Goal: Task Accomplishment & Management: Use online tool/utility

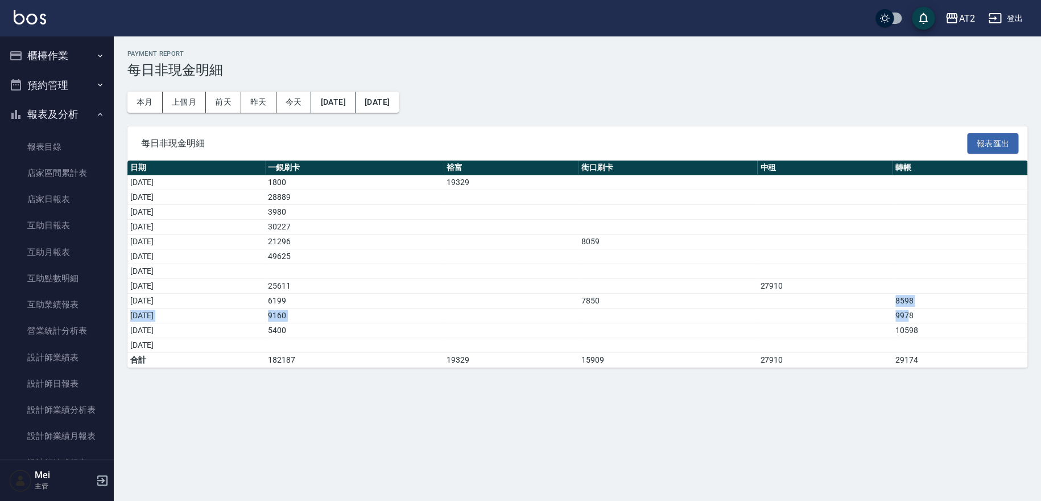
click at [58, 55] on button "櫃檯作業" at bounding box center [57, 56] width 105 height 30
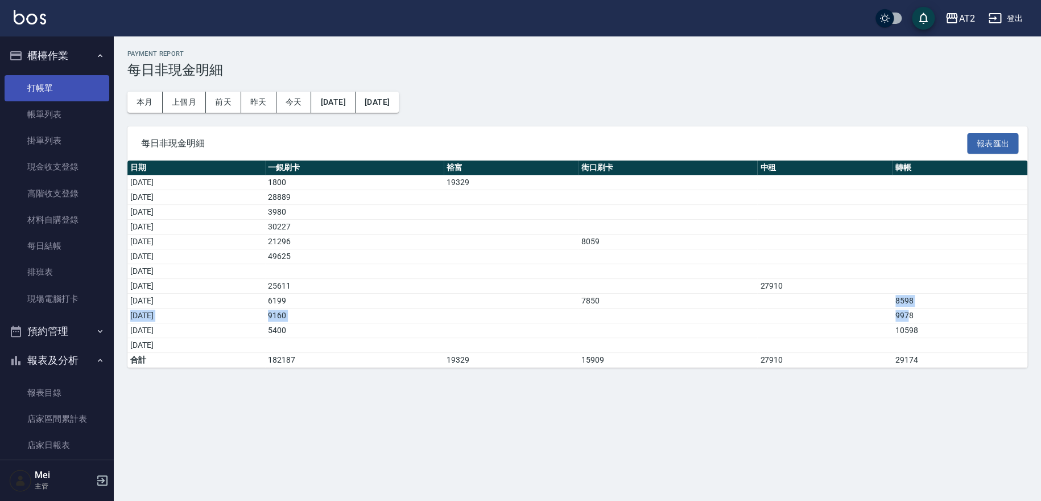
click at [67, 90] on link "打帳單" at bounding box center [57, 88] width 105 height 26
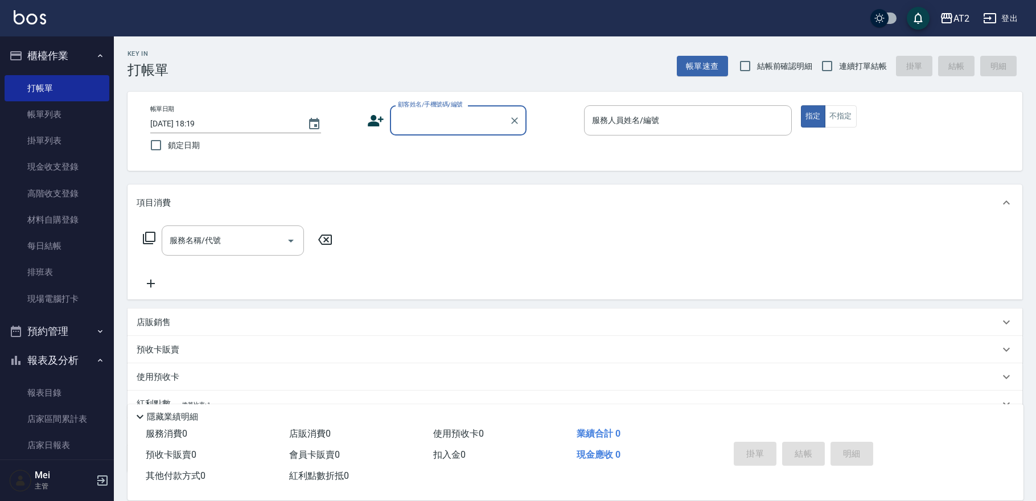
click at [763, 60] on span "結帳前確認明細" at bounding box center [785, 66] width 56 height 12
click at [757, 60] on input "結帳前確認明細" at bounding box center [745, 66] width 24 height 24
checkbox input "true"
click at [822, 65] on input "連續打單結帳" at bounding box center [827, 66] width 24 height 24
checkbox input "true"
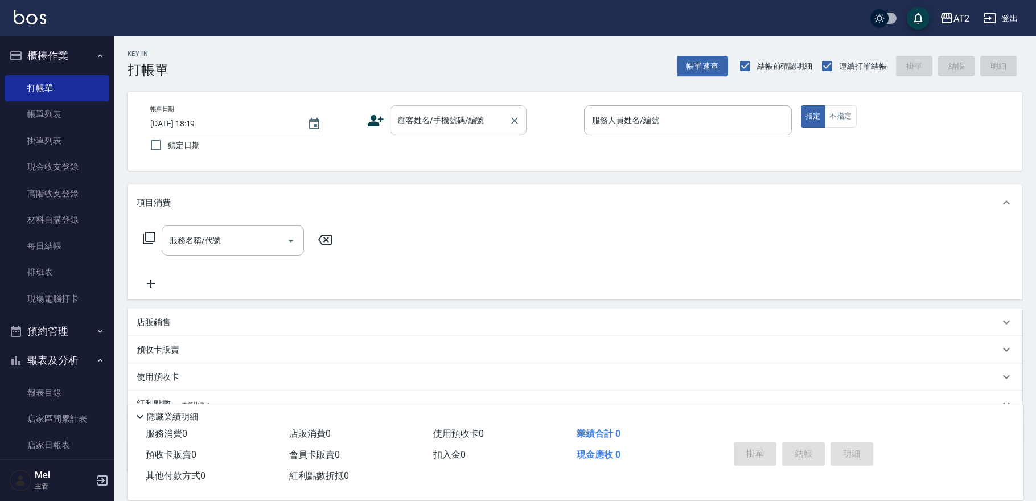
click at [484, 126] on input "顧客姓名/手機號碼/編號" at bounding box center [449, 120] width 109 height 20
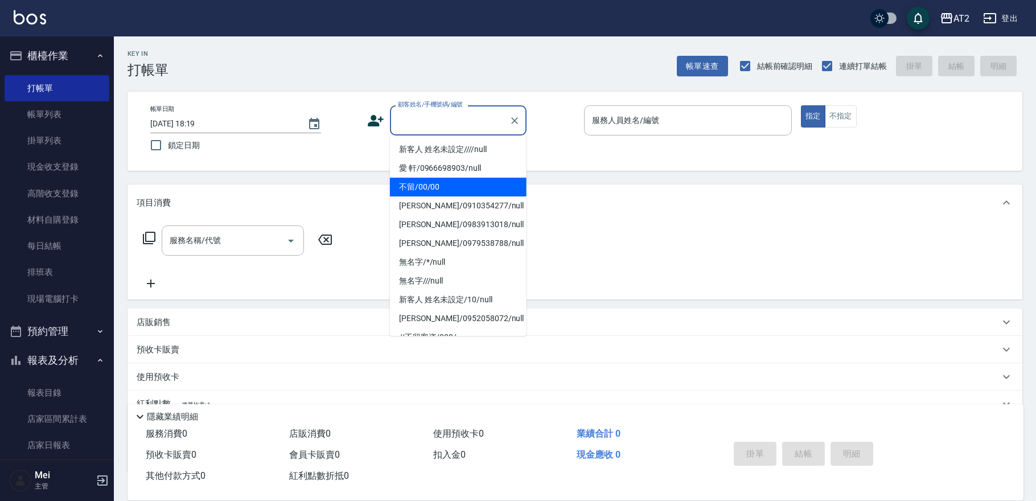
click at [444, 187] on li "不留/00/00" at bounding box center [458, 187] width 137 height 19
type input "不留/00/00"
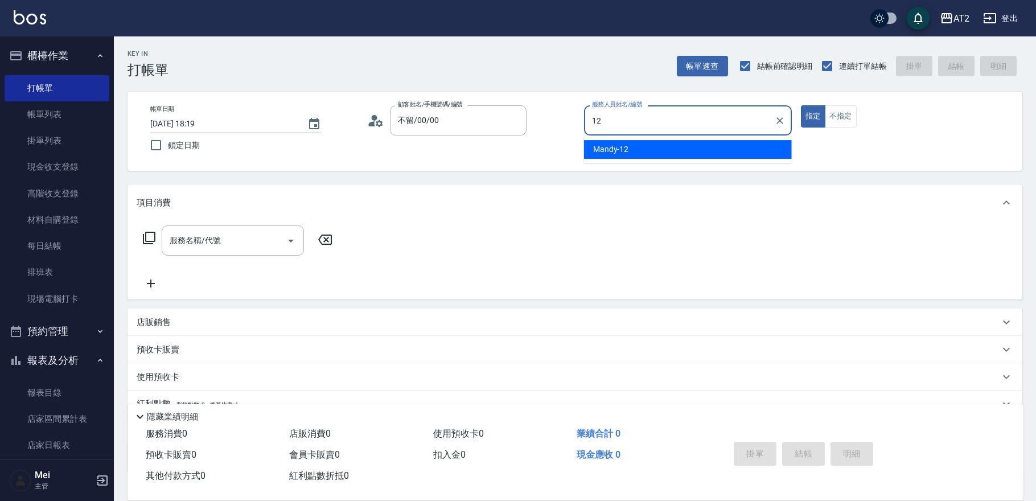
type input "Mandy-12"
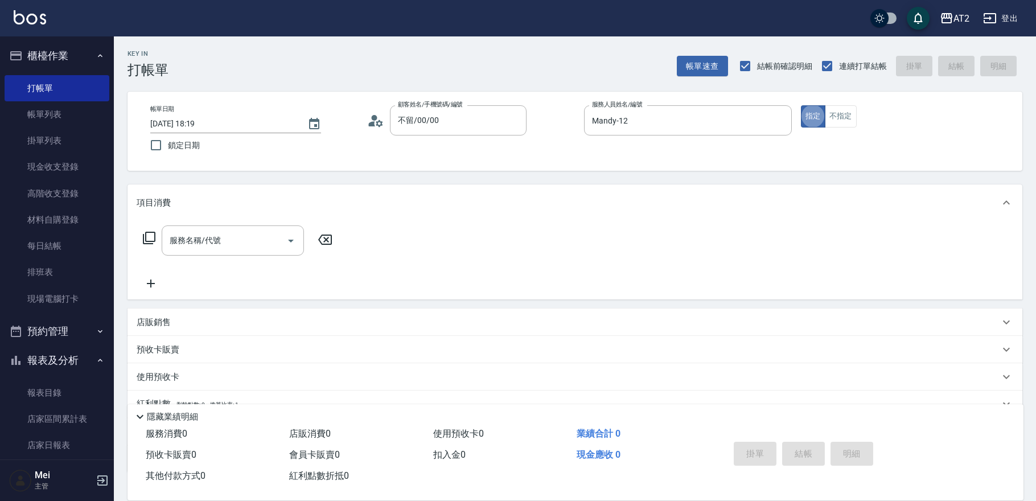
type button "true"
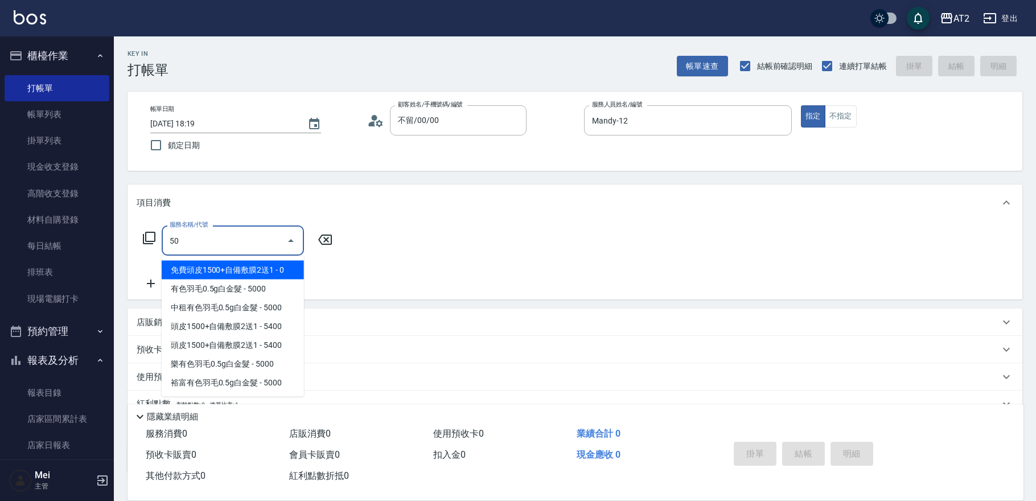
type input "501"
type input "100"
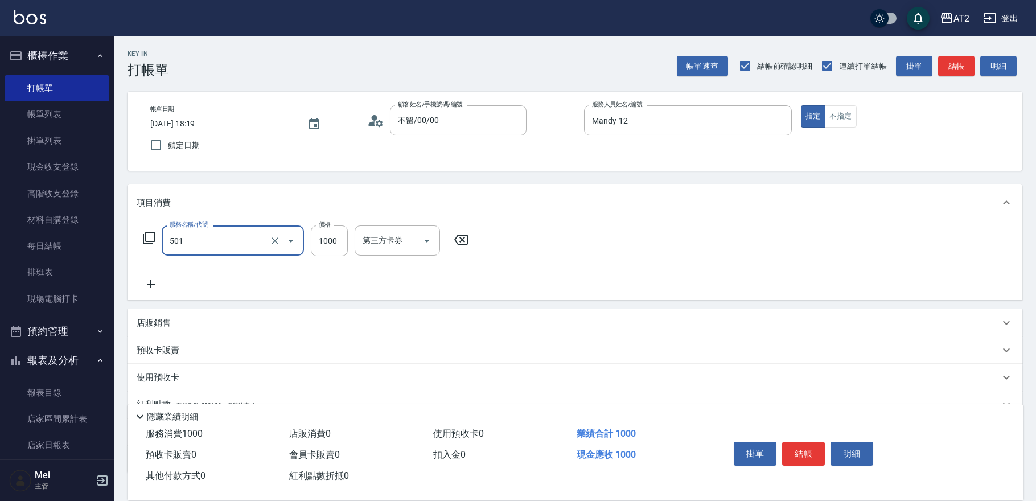
type input "染髮(501)"
type input "20"
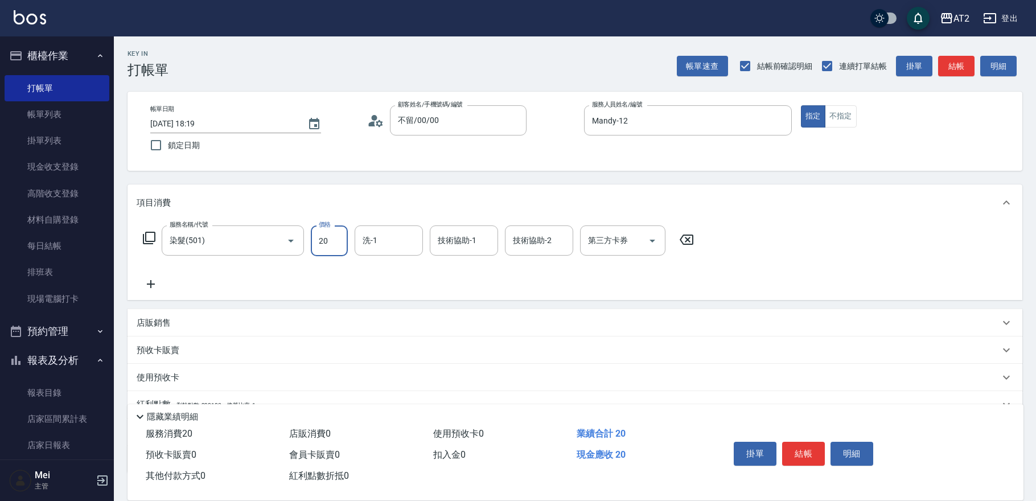
type input "20"
type input "200"
type input "2000"
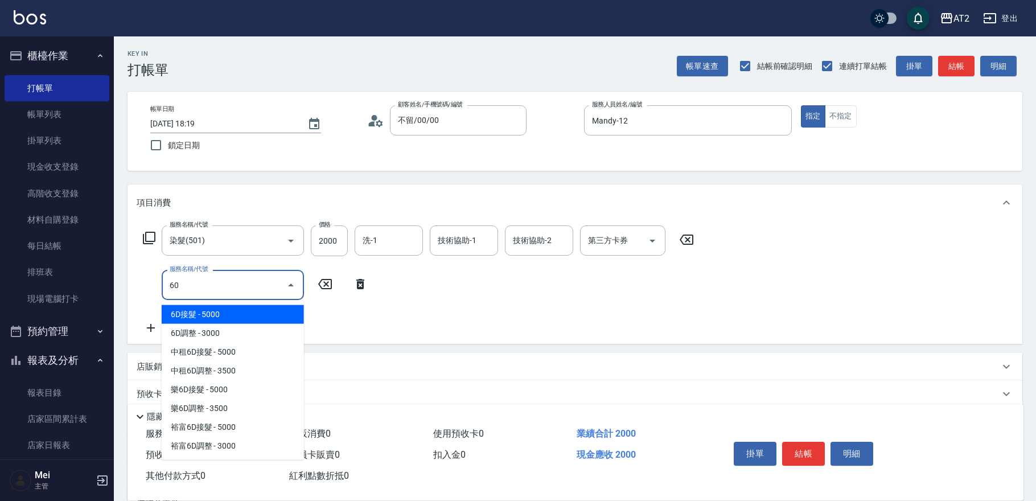
type input "601"
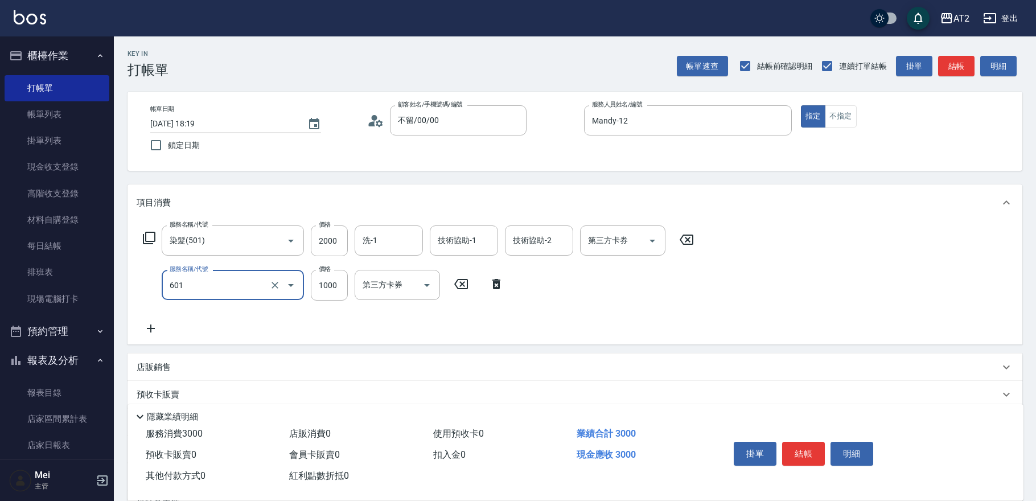
type input "300"
type input "自備護髮(601)"
type input "2"
type input "200"
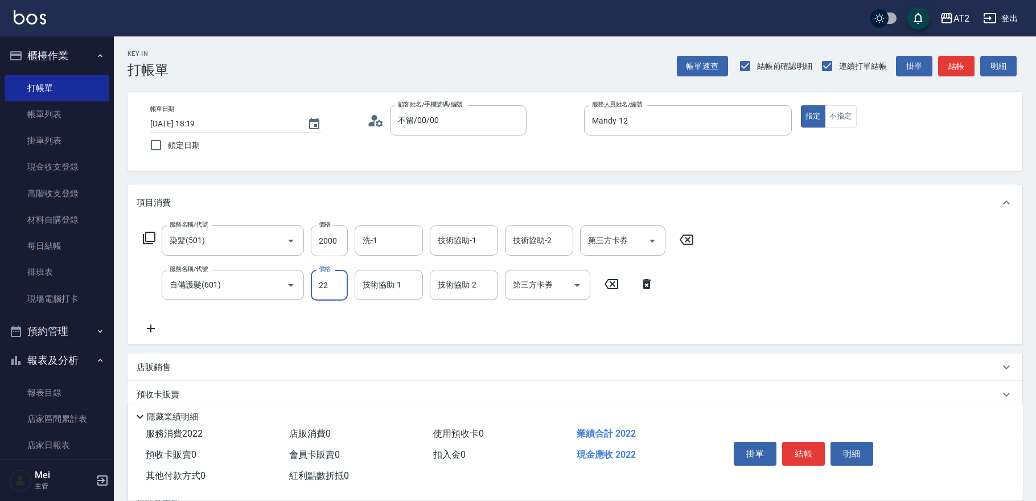
type input "225"
type input "420"
type input "2250"
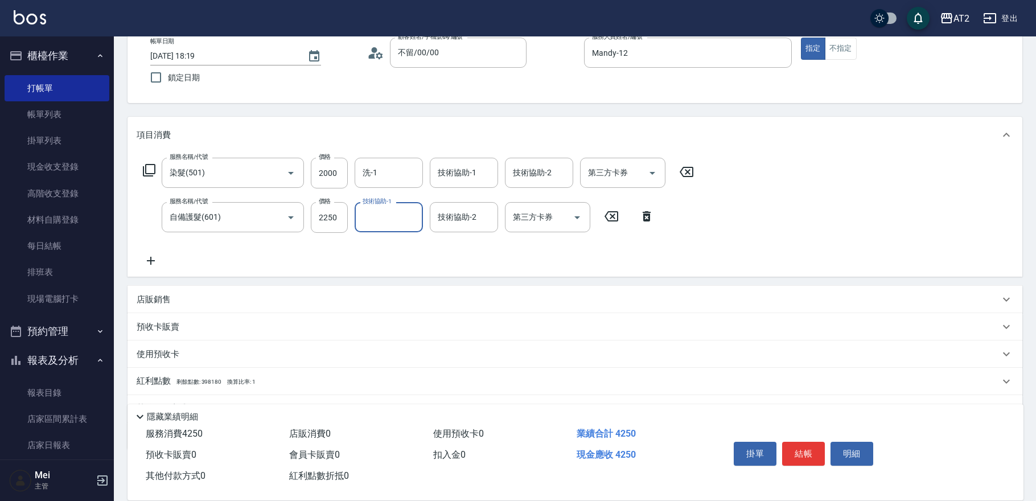
scroll to position [123, 0]
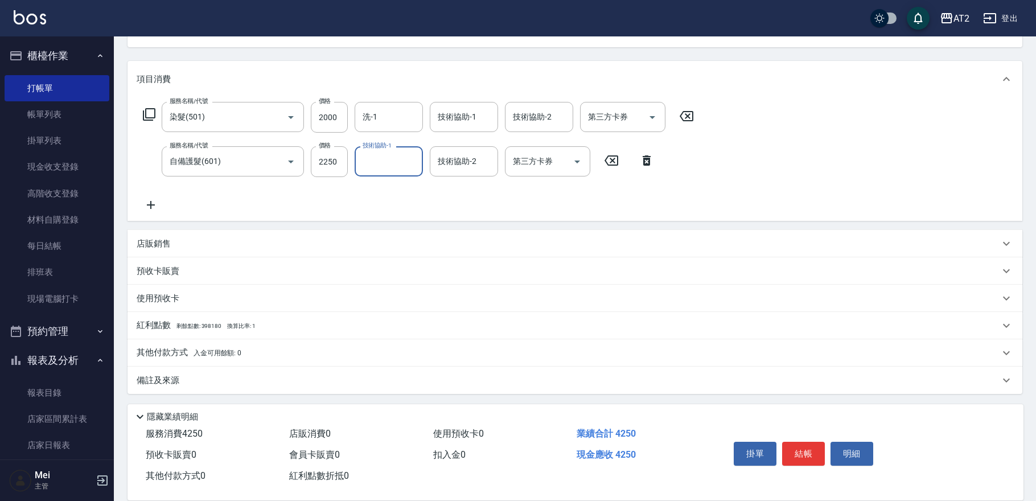
click at [170, 345] on div "其他付款方式 入金可用餘額: 0" at bounding box center [574, 352] width 895 height 27
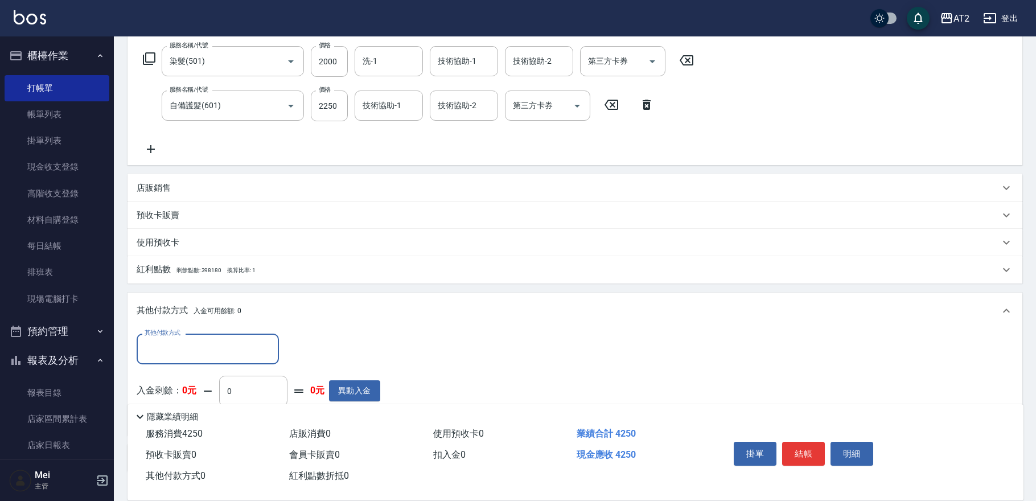
scroll to position [250, 0]
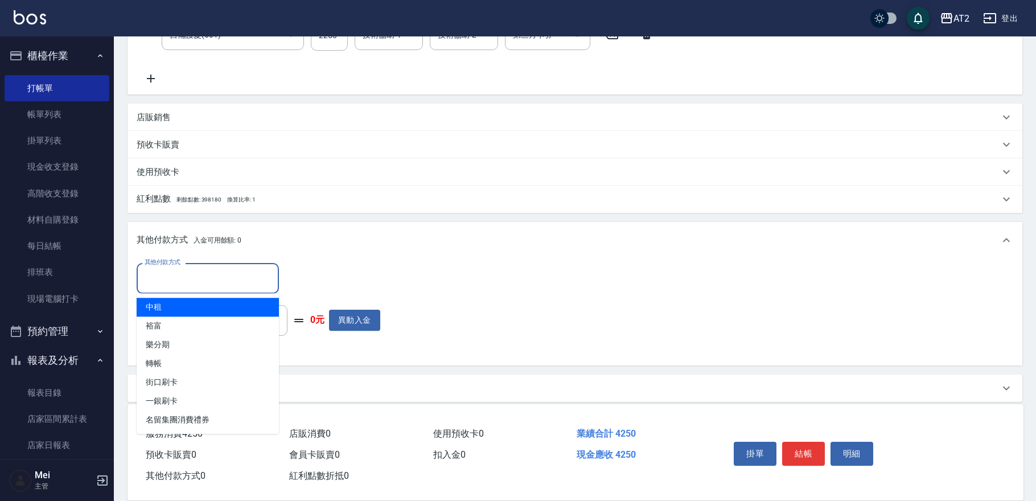
click at [201, 273] on input "其他付款方式" at bounding box center [208, 278] width 132 height 20
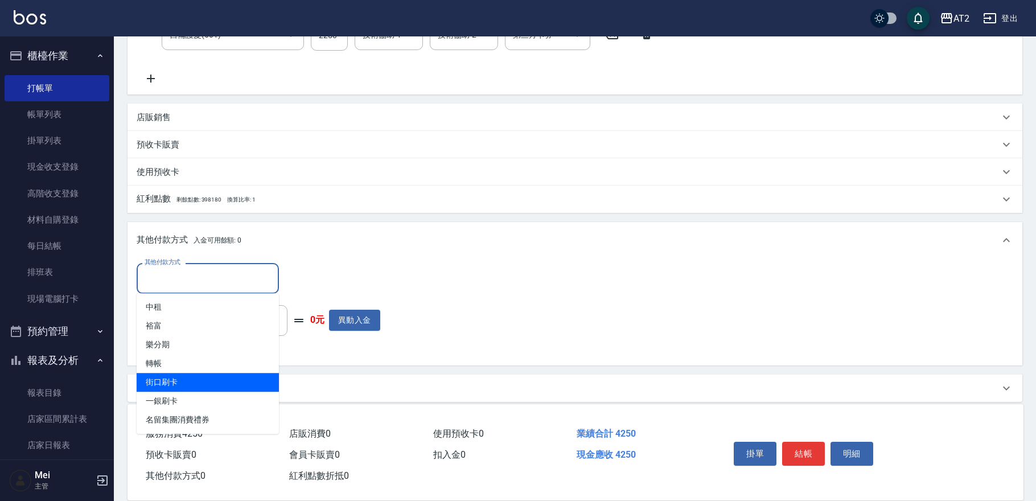
click at [188, 385] on span "街口刷卡" at bounding box center [208, 382] width 142 height 19
type input "街口刷卡"
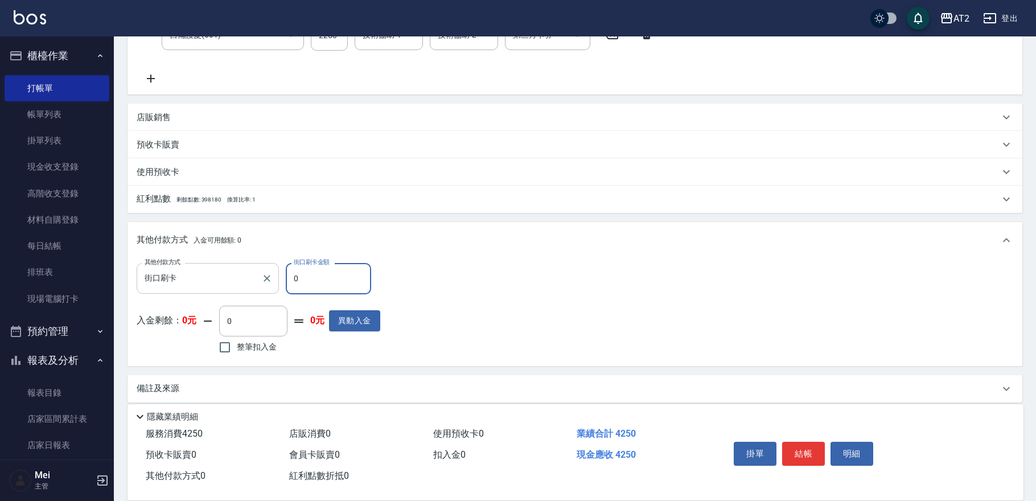
drag, startPoint x: 314, startPoint y: 276, endPoint x: 240, endPoint y: 277, distance: 74.0
click at [240, 277] on div "其他付款方式 街口刷卡 其他付款方式 街口刷卡金額 0 街口刷卡金額" at bounding box center [259, 278] width 244 height 31
type input "42"
type input "380"
type input "4250"
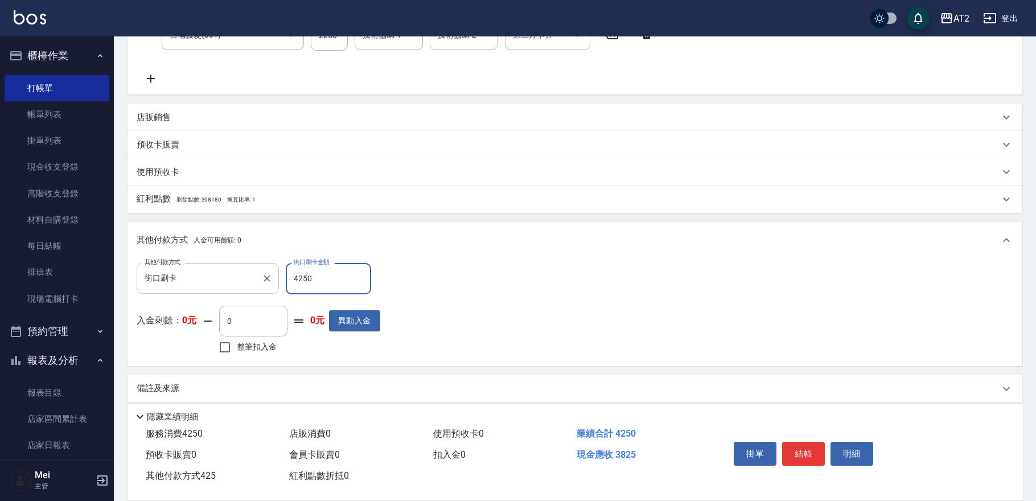
type input "0"
type input "[DATE] 18:21"
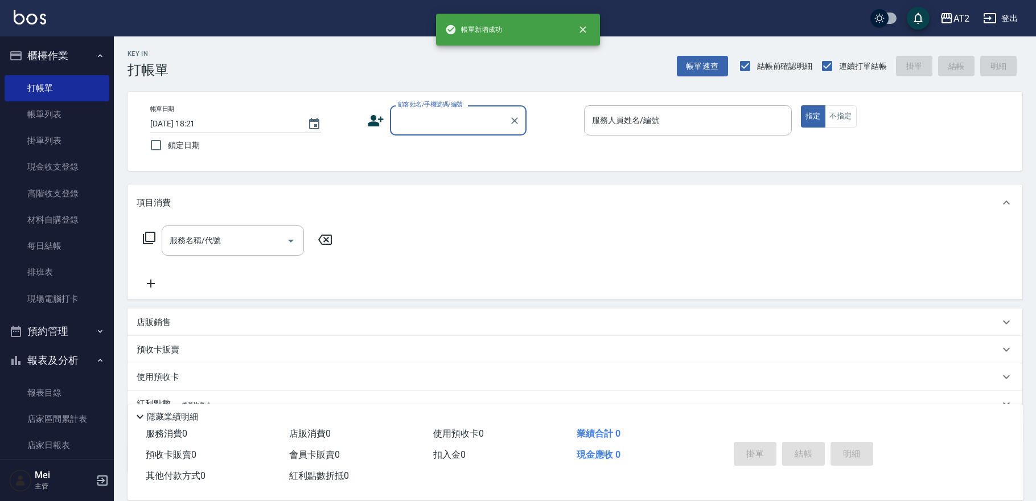
scroll to position [0, 0]
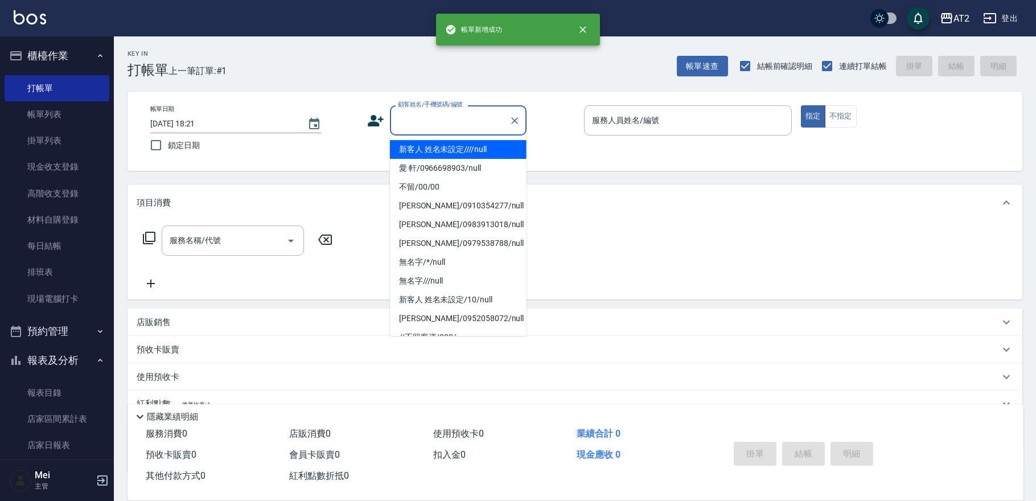
click at [440, 122] on input "顧客姓名/手機號碼/編號" at bounding box center [449, 120] width 109 height 20
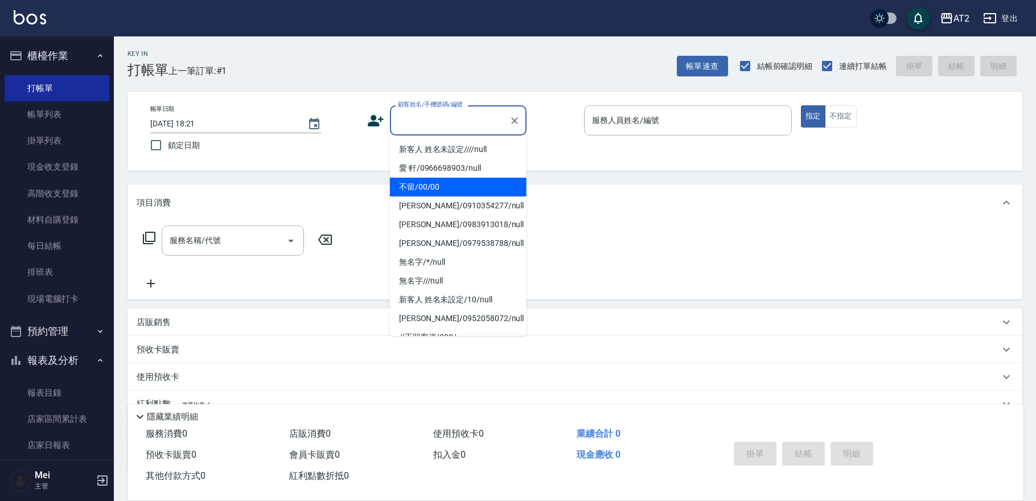
click at [434, 192] on li "不留/00/00" at bounding box center [458, 187] width 137 height 19
type input "不留/00/00"
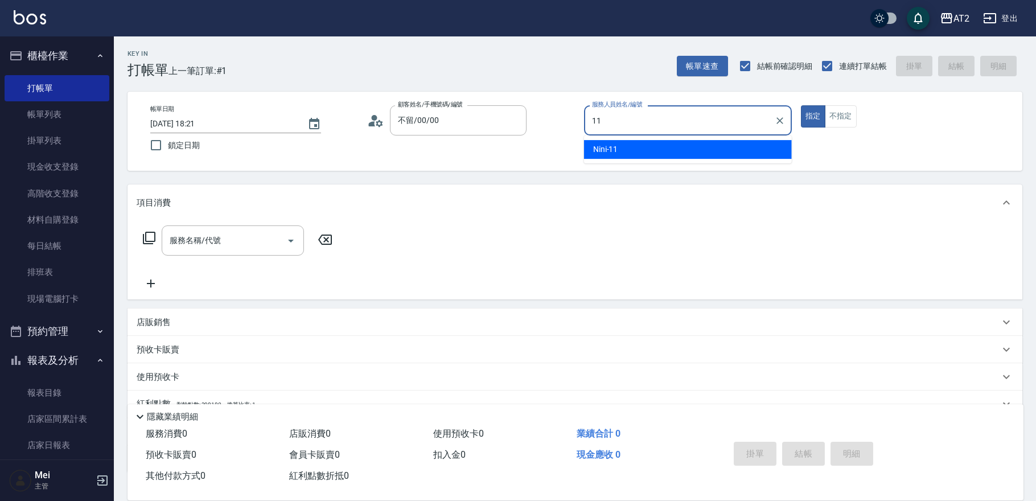
type input "Nini-11"
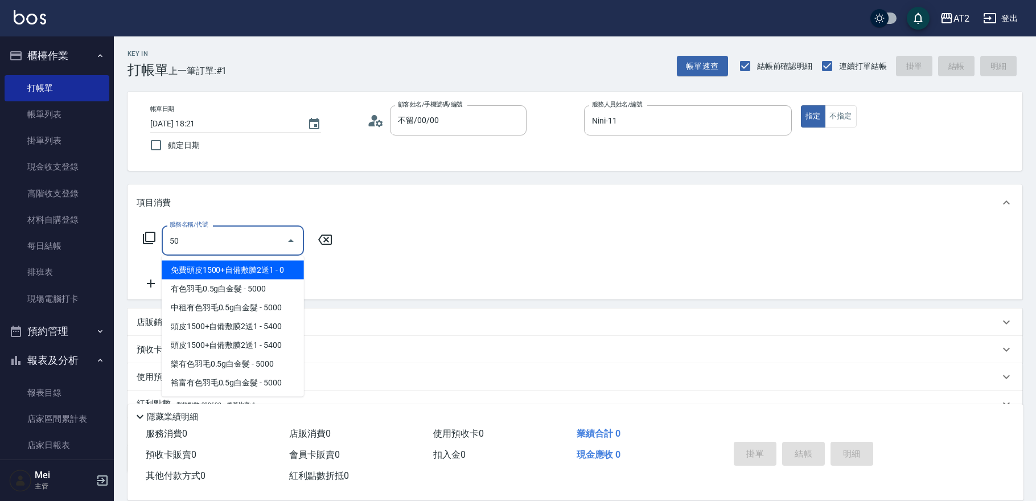
type input "501"
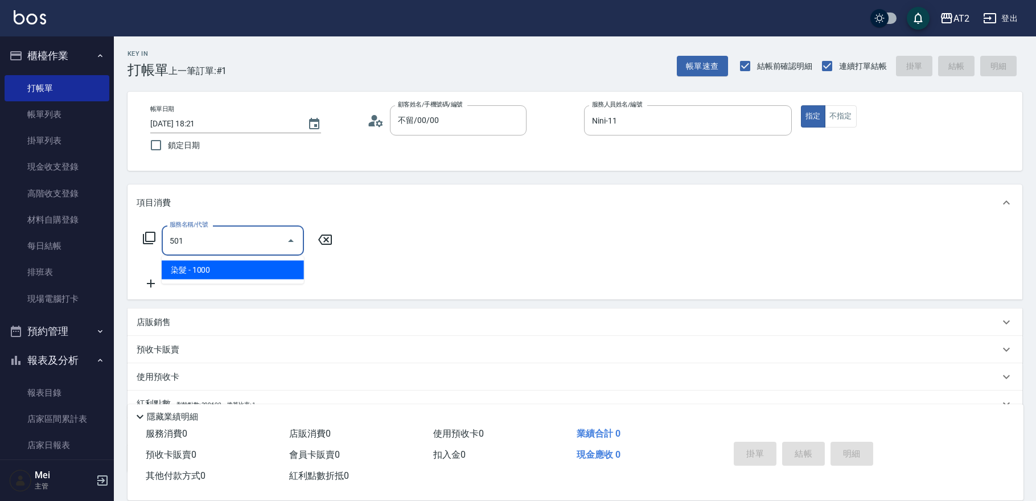
type input "100"
type input "染髮(501)"
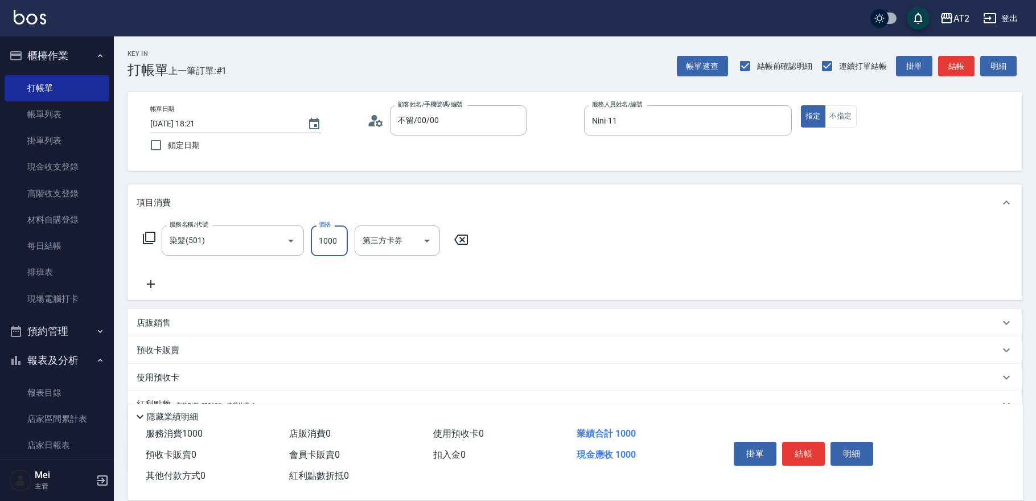
type input "2"
type input "0"
type input "24"
type input "20"
type input "249"
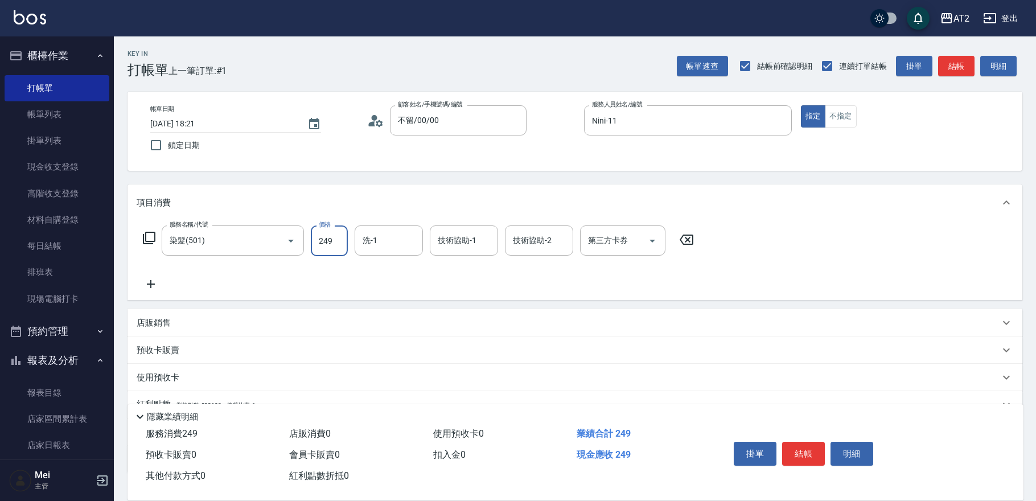
type input "240"
type input "2499"
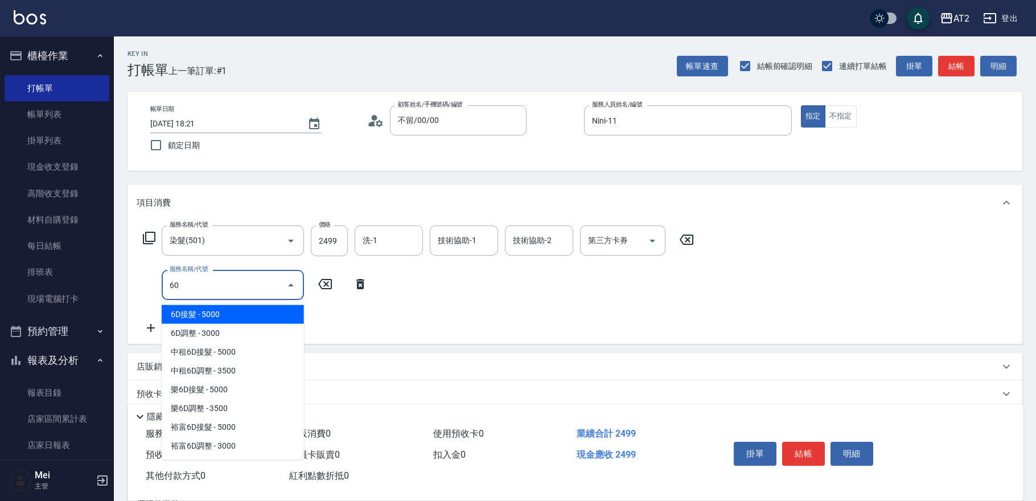
type input "601"
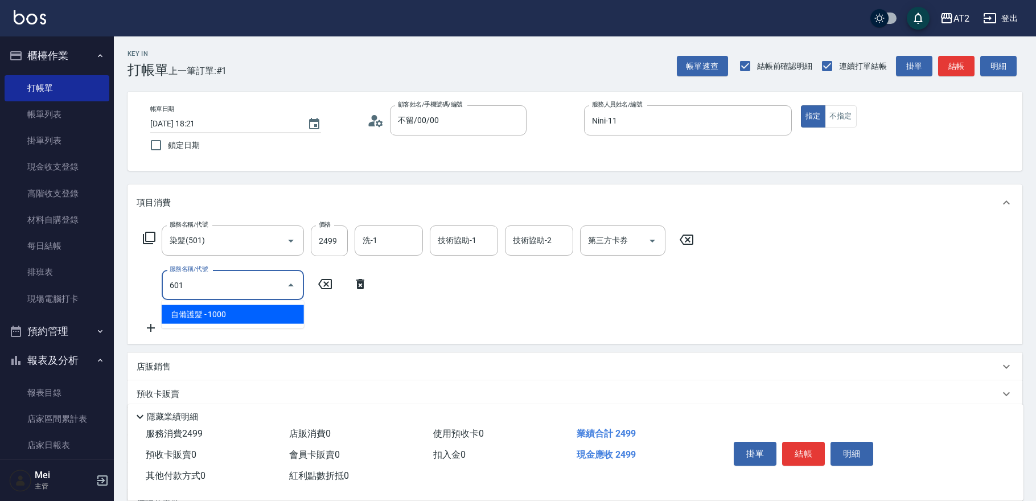
type input "340"
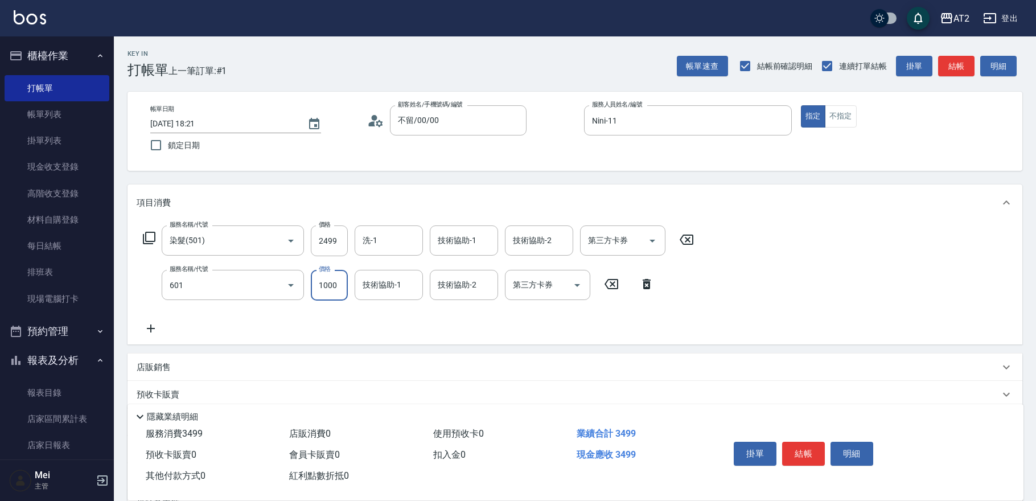
type input "自備護髮(601)"
type input "250"
type input "30"
type input "270"
type input "3000"
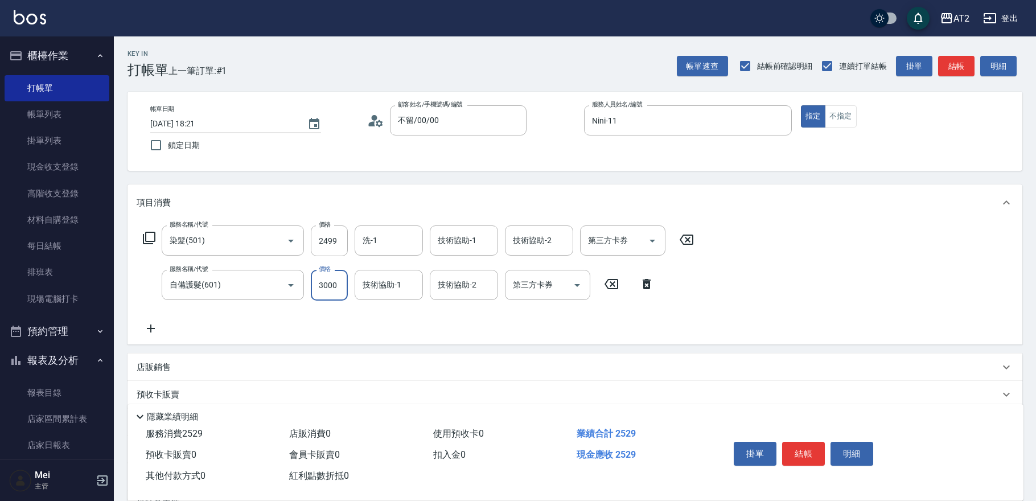
type input "540"
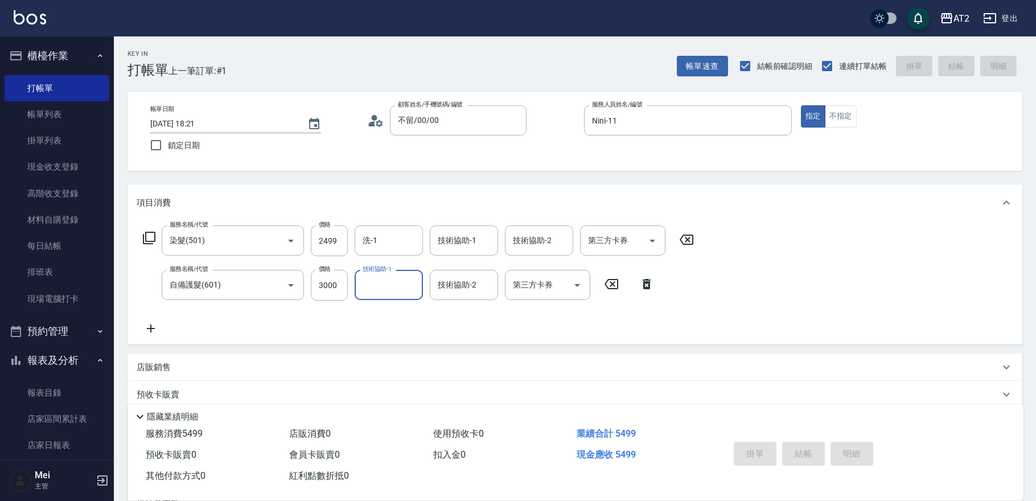
type input "0"
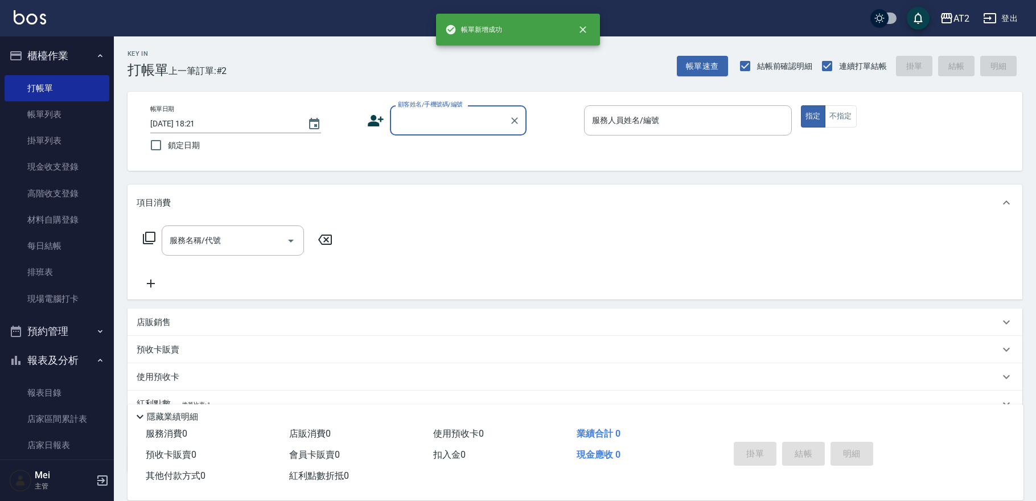
click at [445, 114] on div "顧客姓名/手機號碼/編號 顧客姓名/手機號碼/編號" at bounding box center [458, 120] width 137 height 30
click at [445, 121] on input "顧客姓名/手機號碼/編號" at bounding box center [449, 120] width 109 height 20
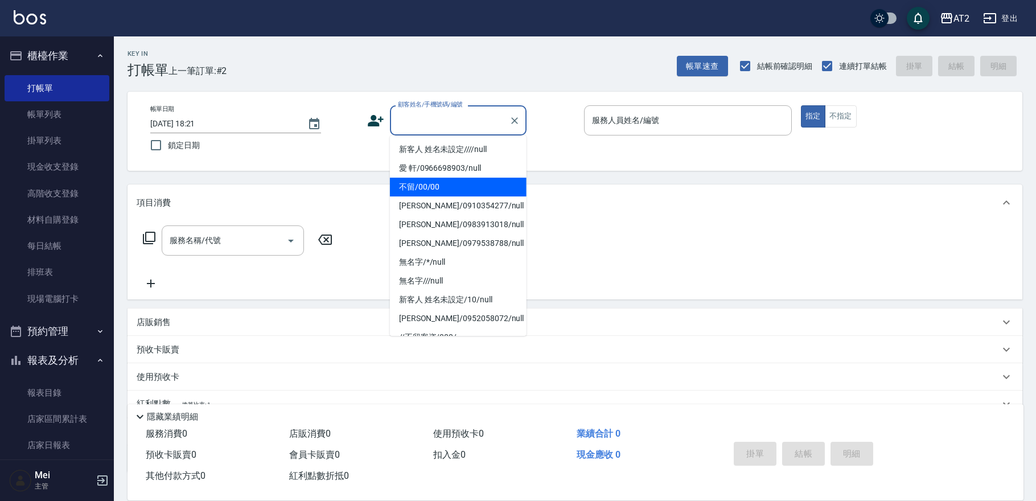
click at [440, 191] on li "不留/00/00" at bounding box center [458, 187] width 137 height 19
type input "不留/00/00"
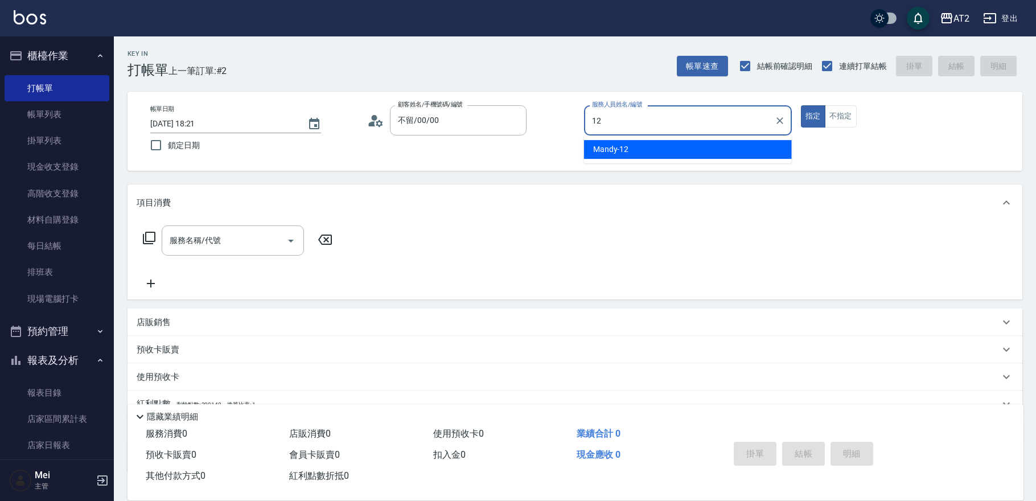
type input "1"
type input "Mandy-12"
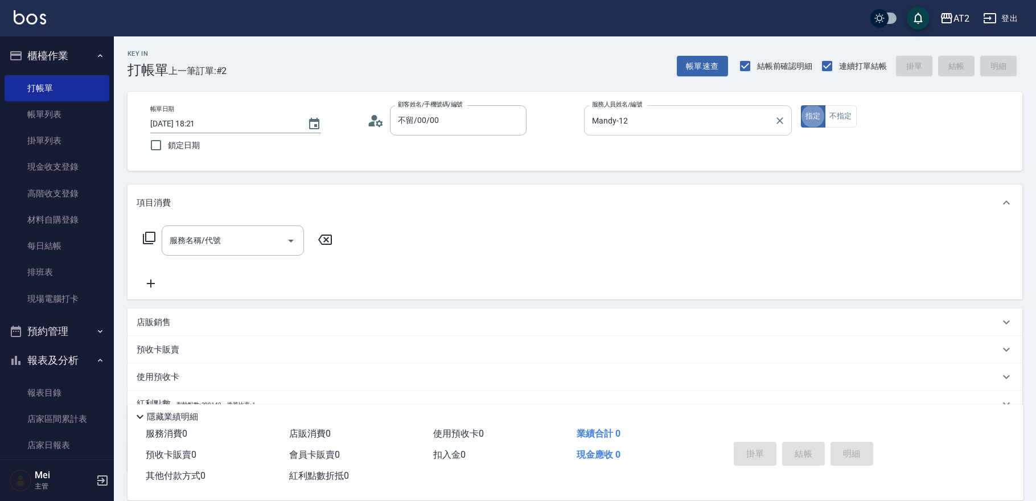
click at [777, 122] on icon "Clear" at bounding box center [779, 120] width 7 height 7
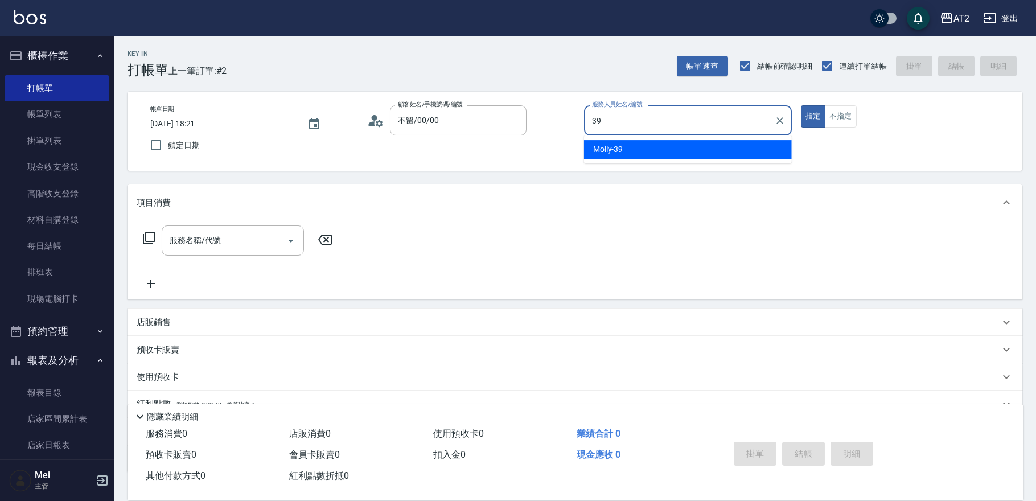
type input "Molly-39"
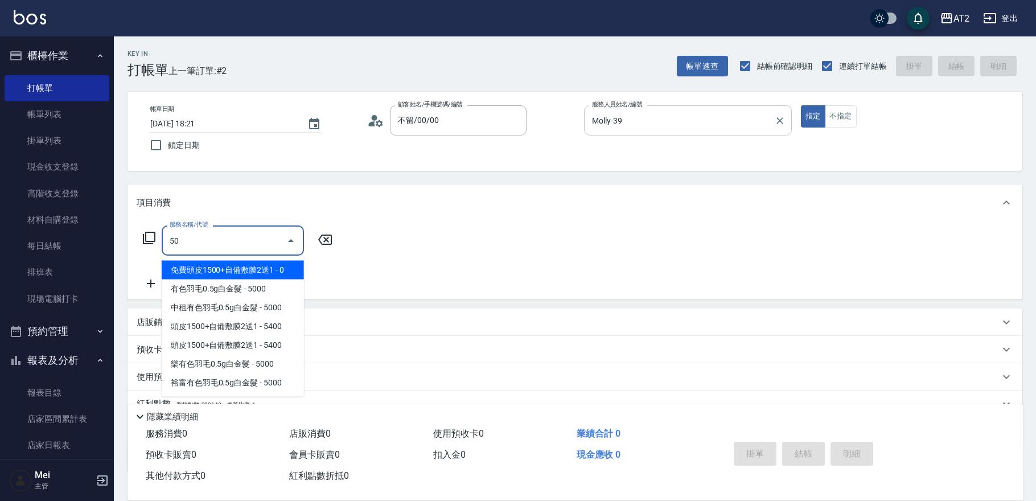
type input "501"
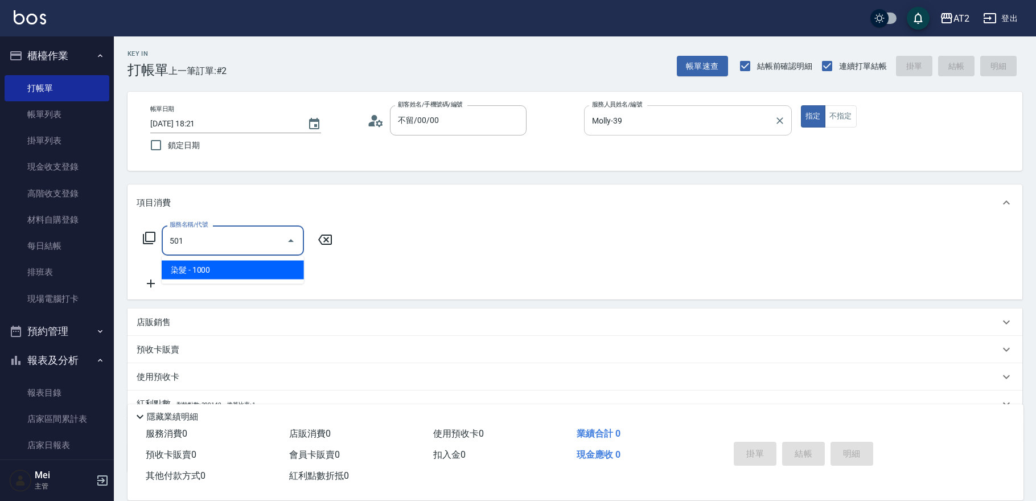
type input "100"
type input "染髮(501)"
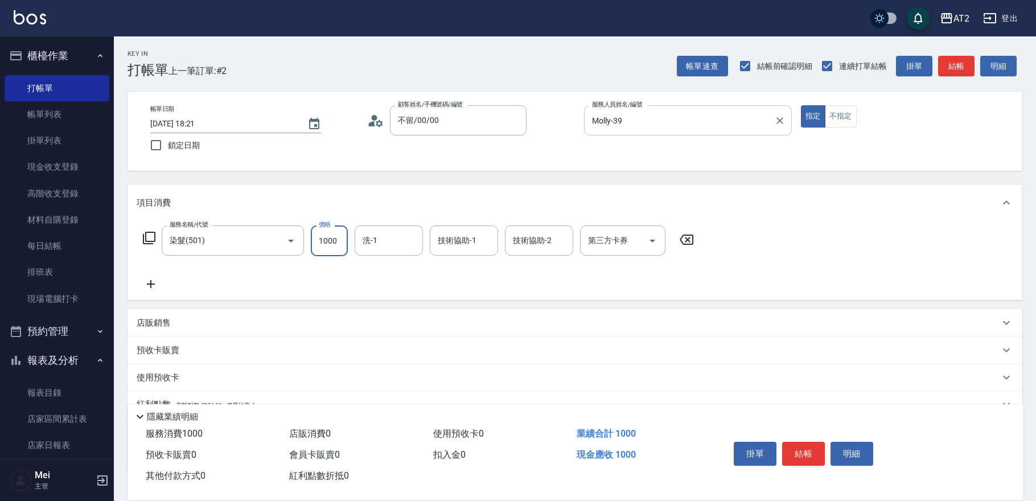
type input "1"
type input "0"
type input "12"
type input "10"
type input "1280"
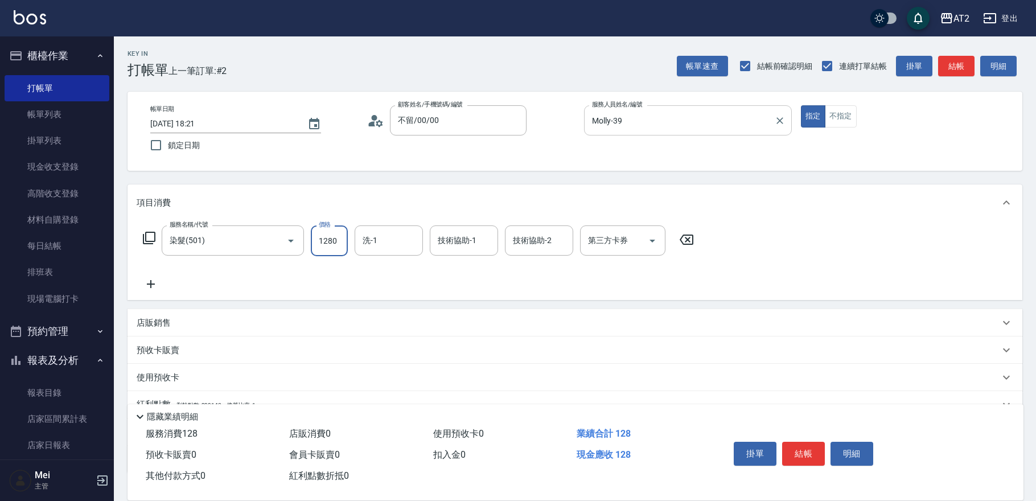
type input "120"
type input "1280"
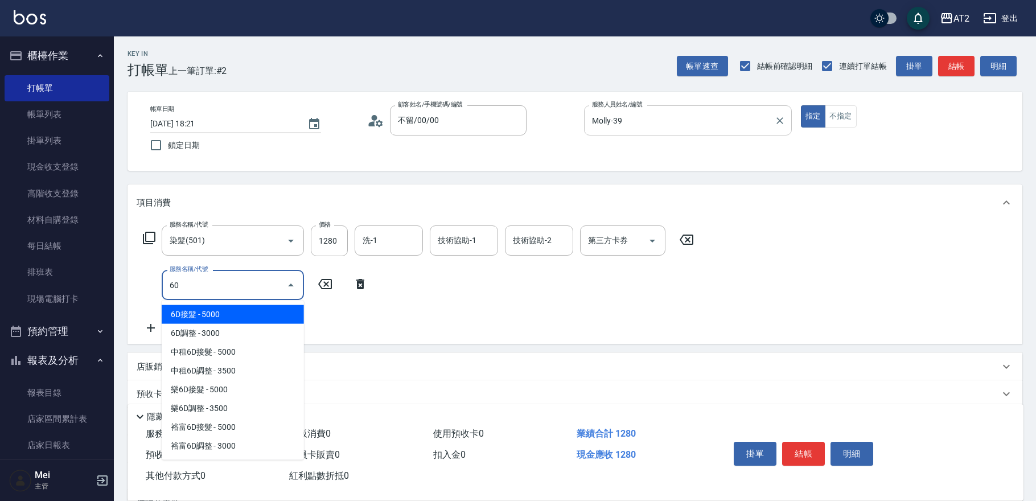
type input "601"
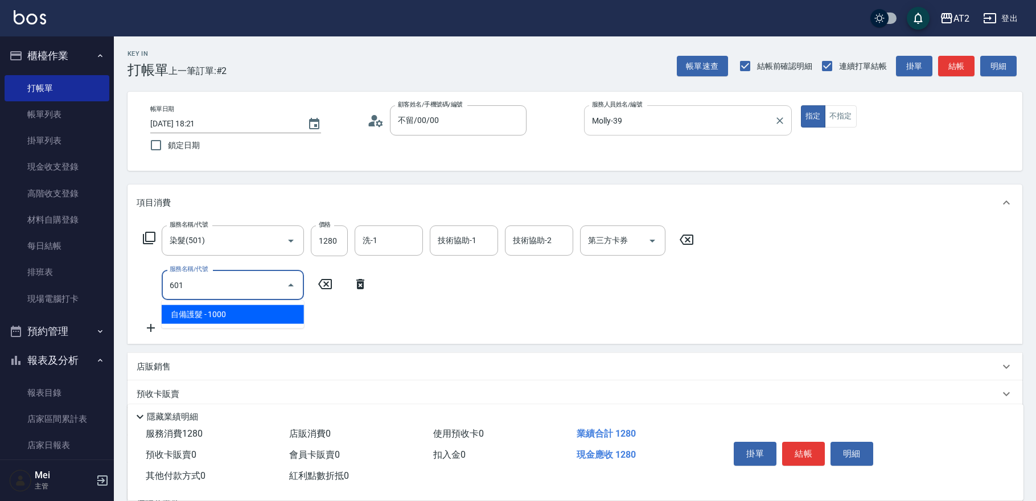
type input "220"
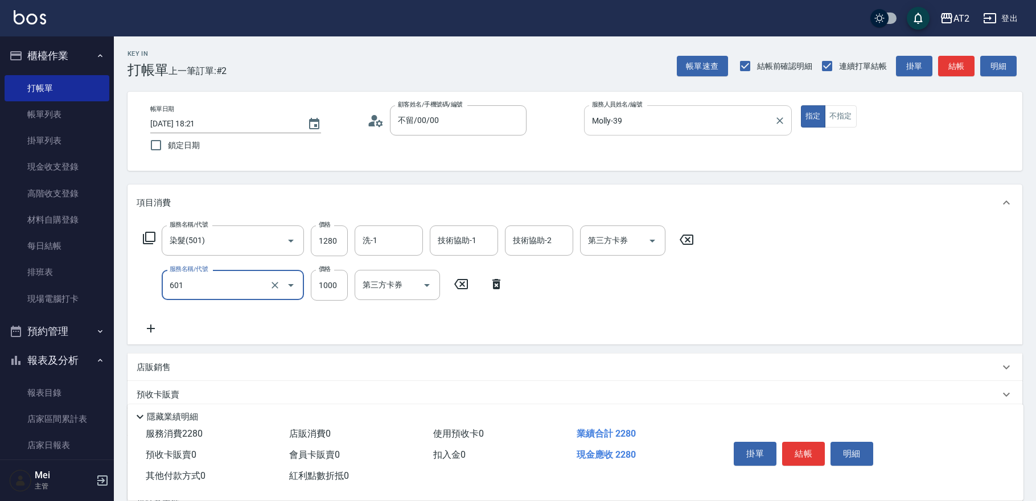
type input "自備護髮(601)"
type input "3"
type input "130"
type input "30"
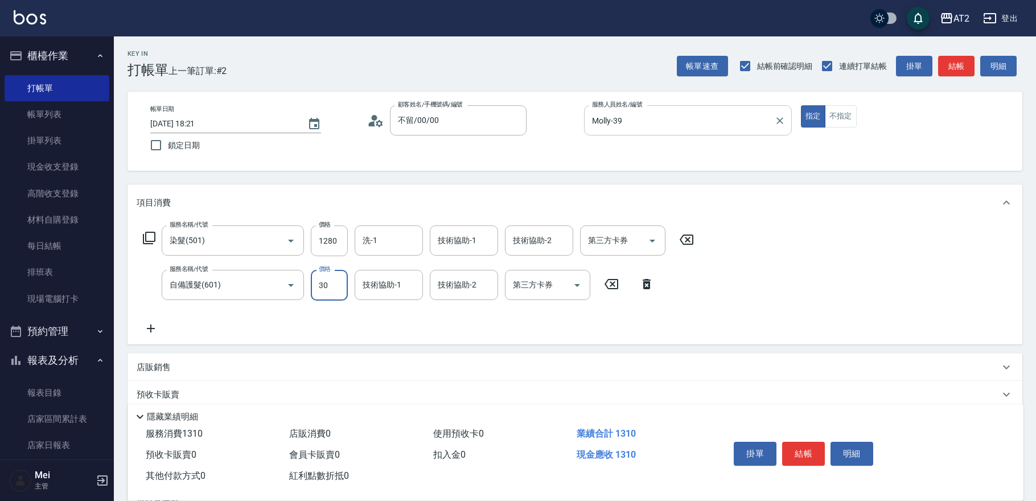
type input "150"
type input "3000"
type input "420"
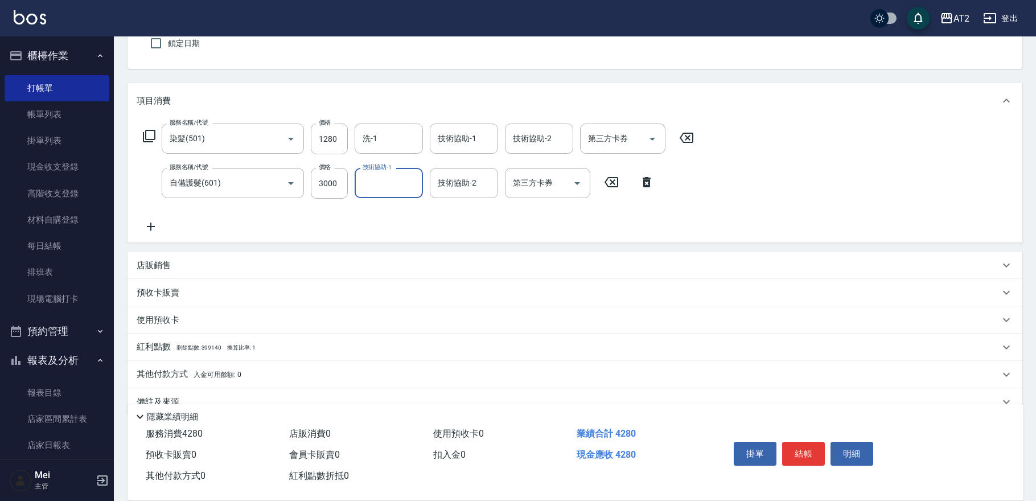
scroll to position [123, 0]
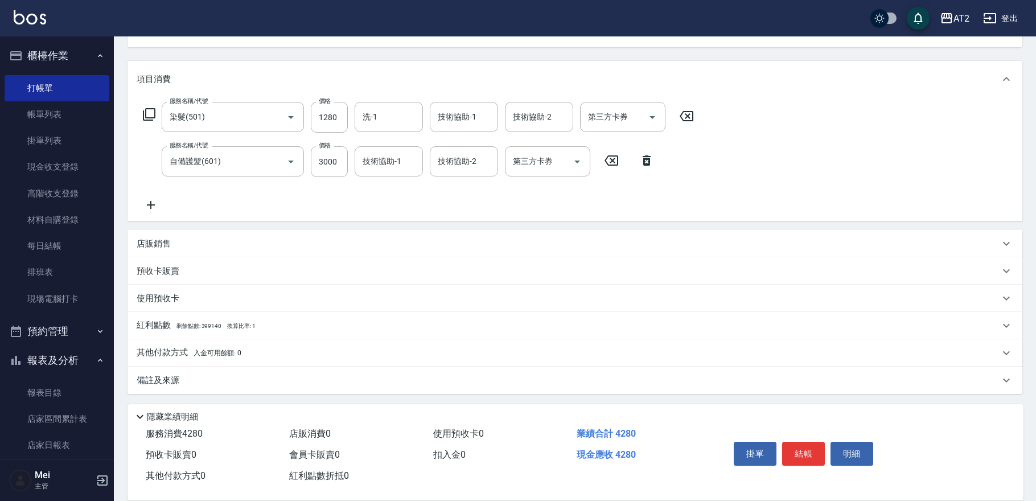
click at [167, 350] on p "其他付款方式 入金可用餘額: 0" at bounding box center [189, 353] width 105 height 13
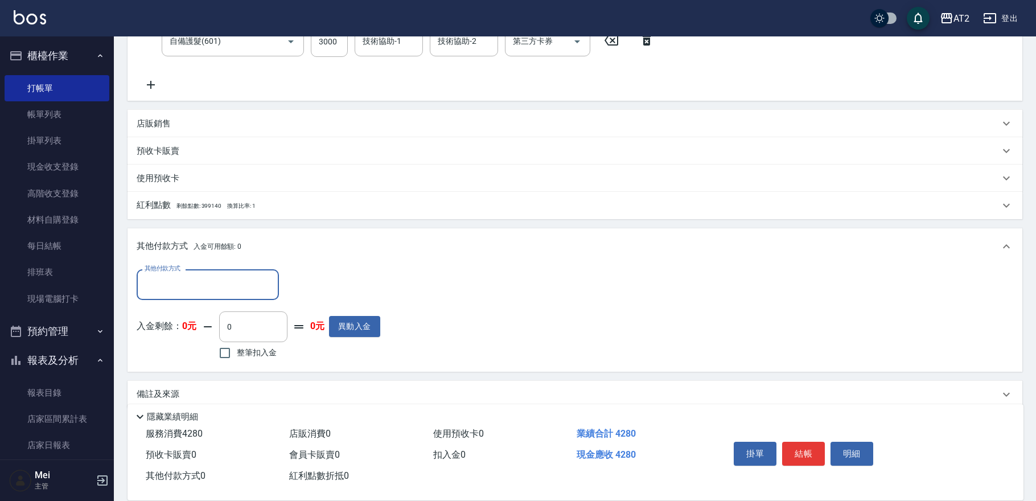
scroll to position [257, 0]
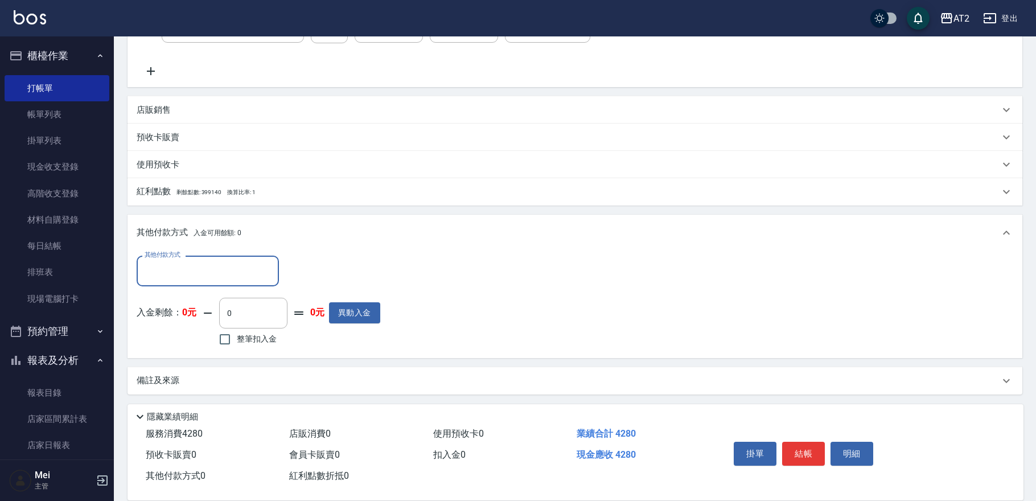
click at [180, 267] on input "其他付款方式" at bounding box center [208, 271] width 132 height 20
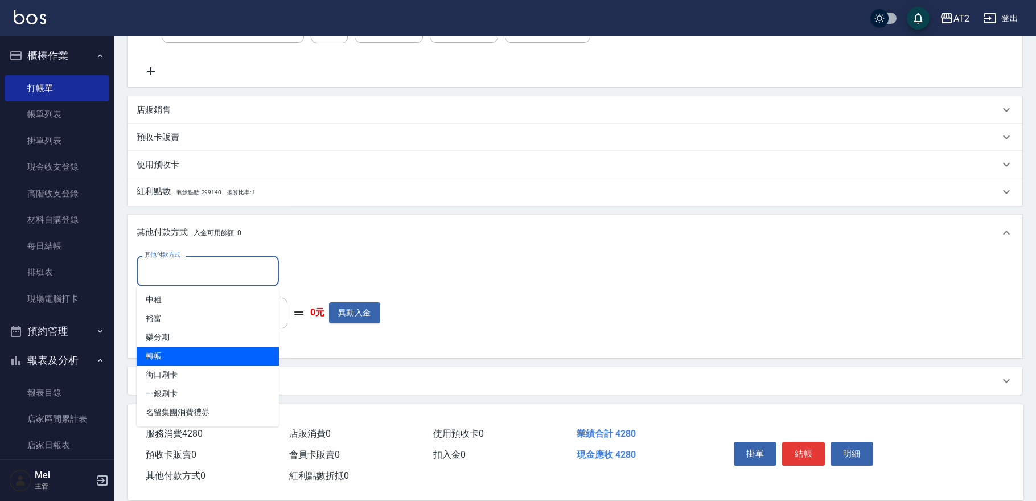
click at [196, 361] on span "轉帳" at bounding box center [208, 356] width 142 height 19
type input "轉帳"
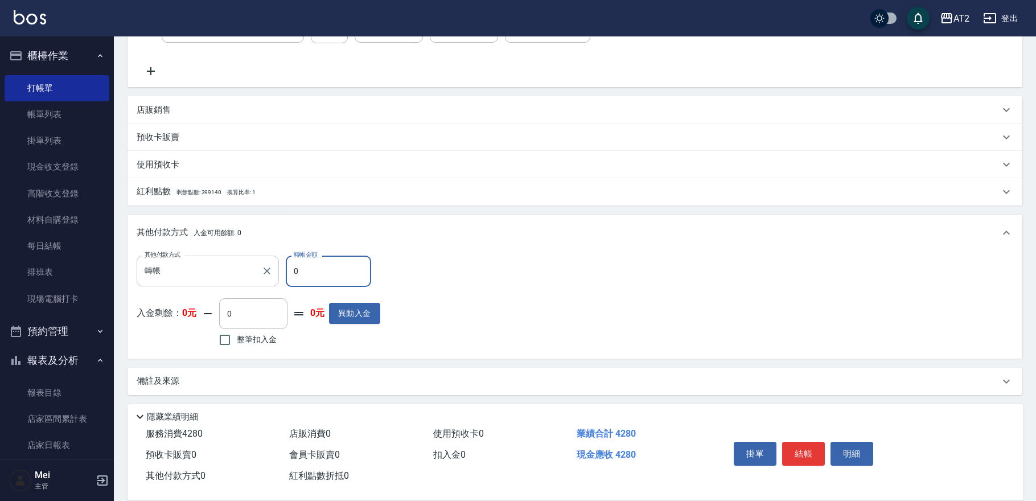
drag, startPoint x: 307, startPoint y: 267, endPoint x: 237, endPoint y: 267, distance: 69.4
click at [246, 267] on div "其他付款方式 轉帳 其他付款方式 轉帳金額 0 轉帳金額" at bounding box center [259, 271] width 244 height 31
type input "42"
type input "380"
type input "428"
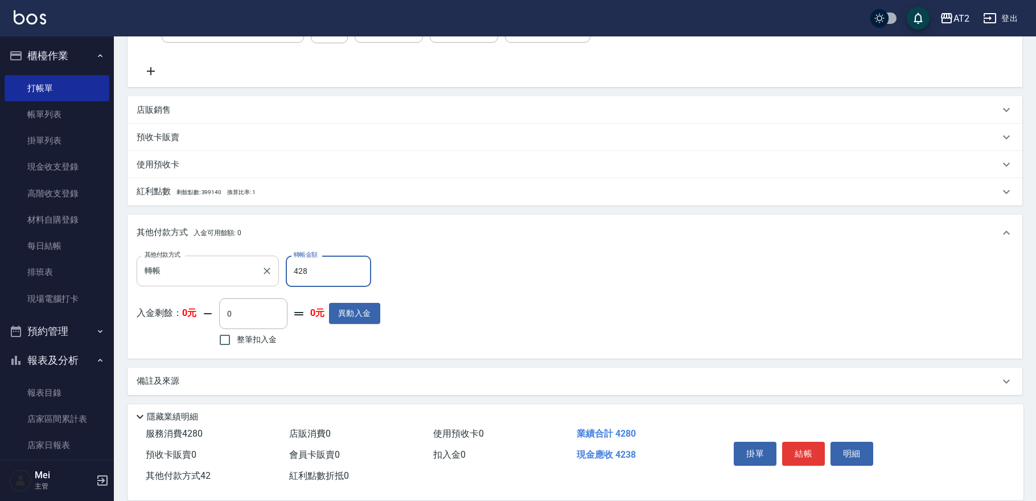
type input "0"
type input "4280"
type input "[DATE] 18:22"
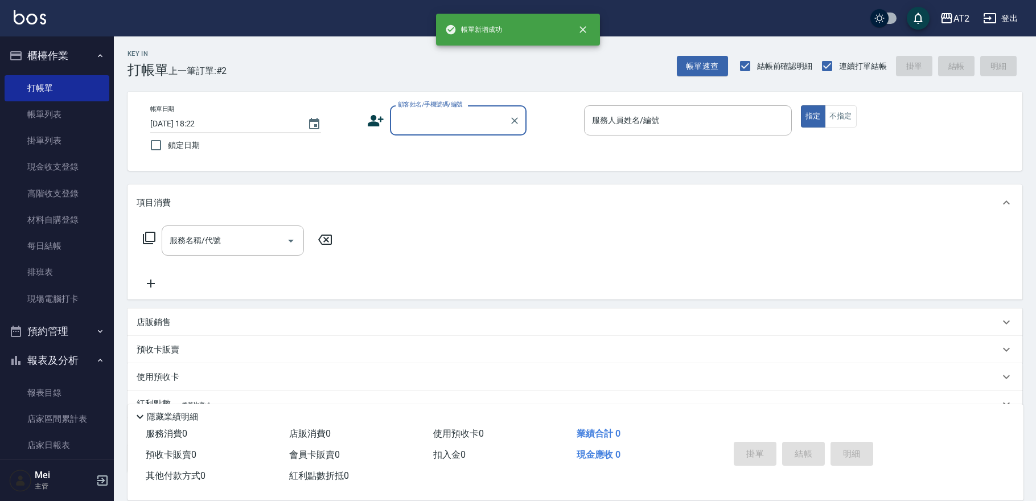
scroll to position [0, 0]
click at [484, 114] on input "顧客姓名/手機號碼/編號" at bounding box center [449, 120] width 109 height 20
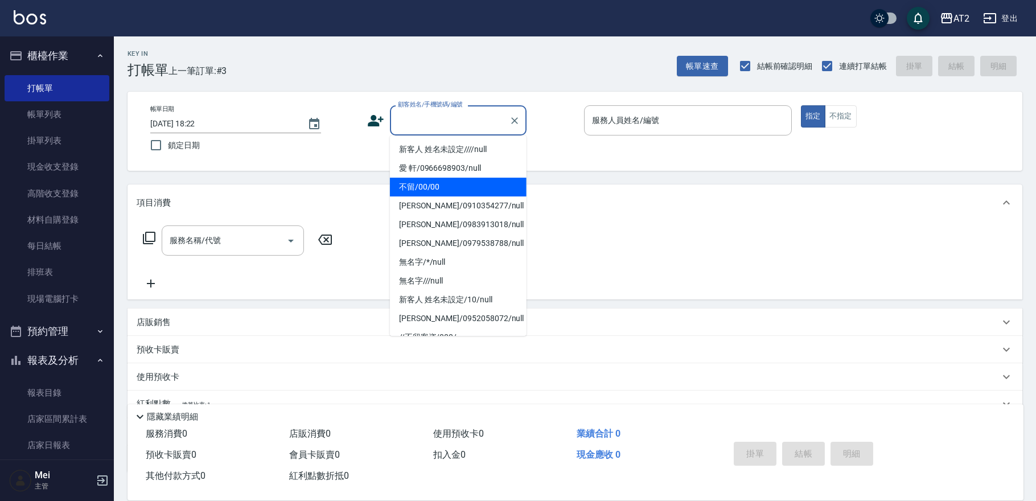
click at [457, 187] on li "不留/00/00" at bounding box center [458, 187] width 137 height 19
type input "不留/00/00"
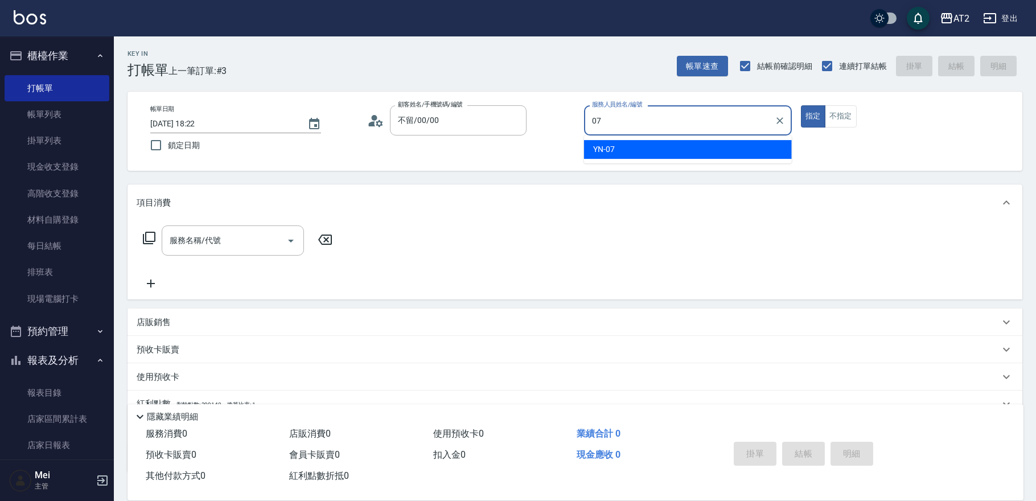
type input "YN-07"
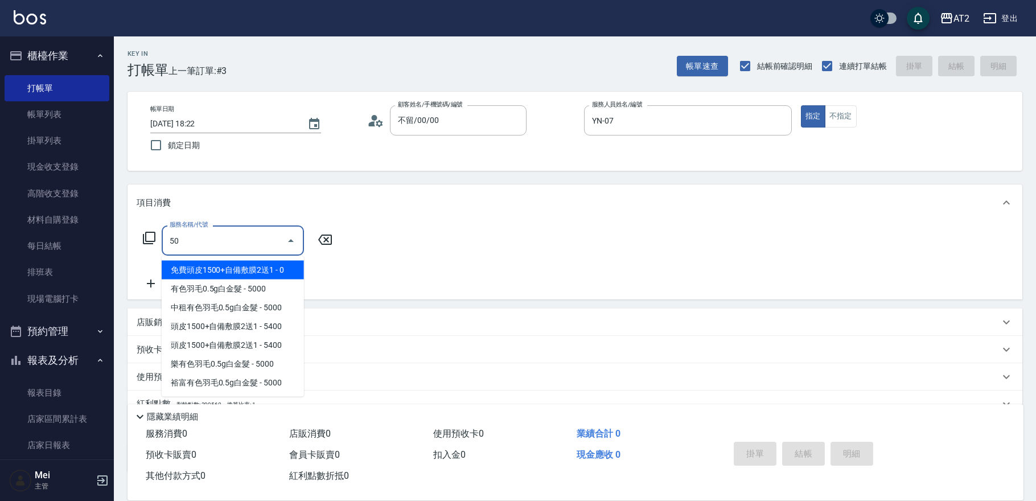
type input "501"
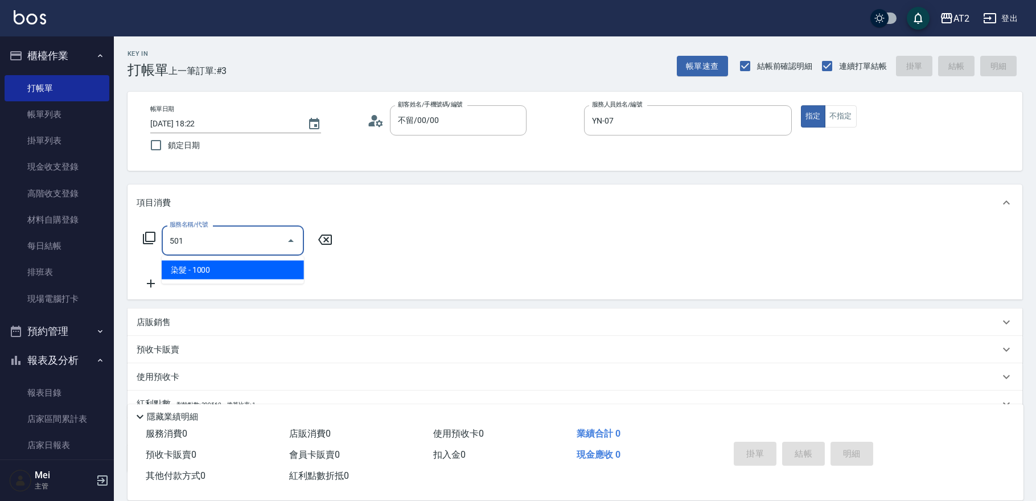
type input "100"
type input "染髮(501)"
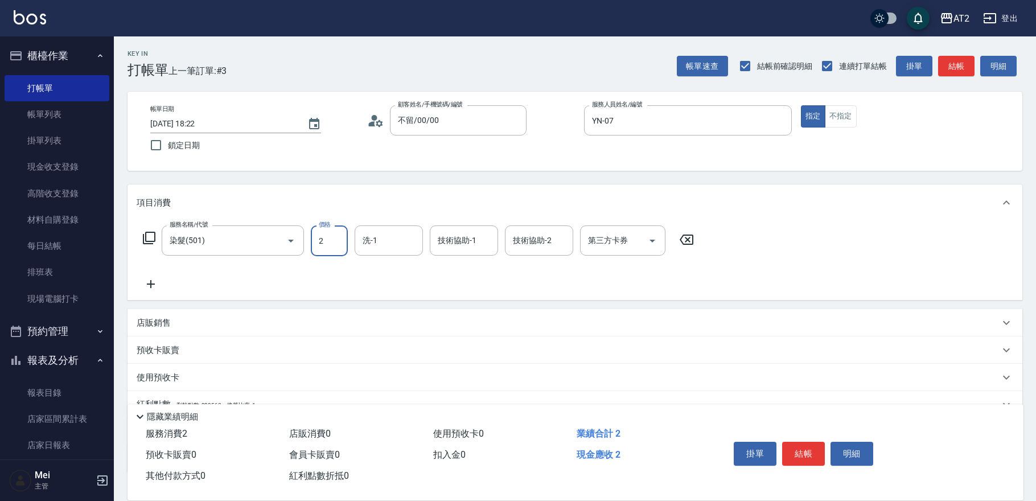
type input "0"
type input "26"
type input "20"
type input "269"
type input "260"
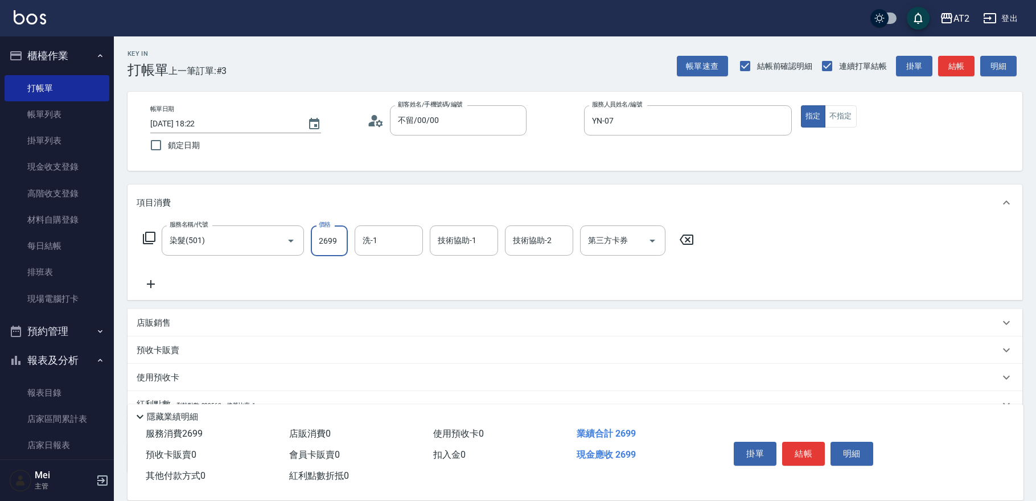
type input "2699"
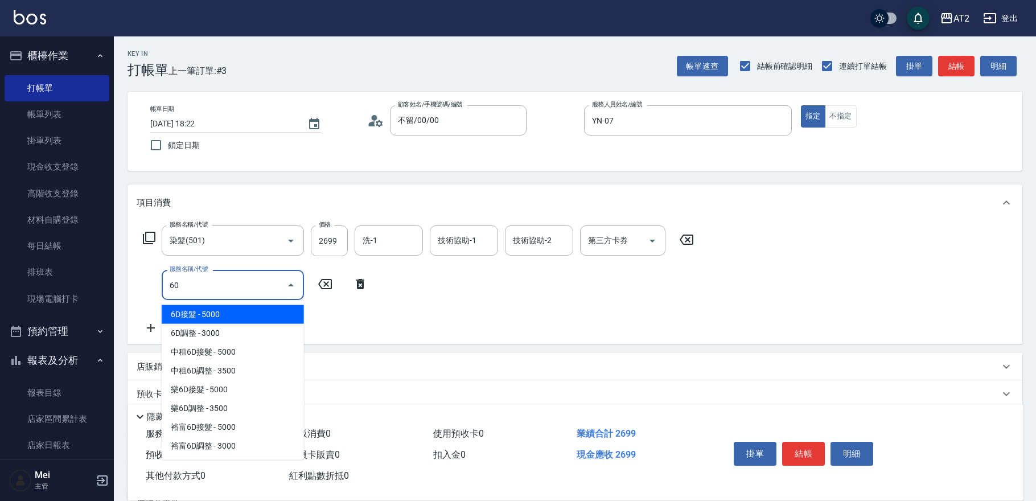
type input "601"
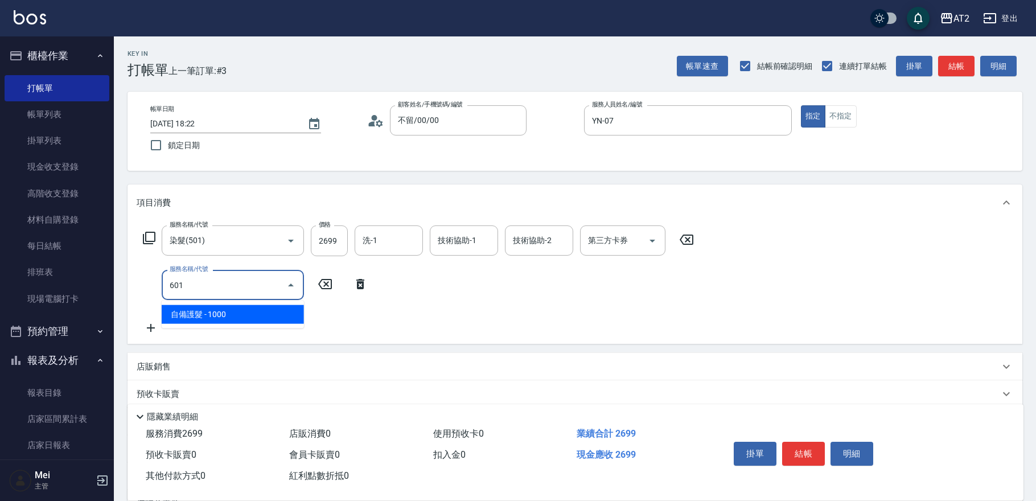
type input "360"
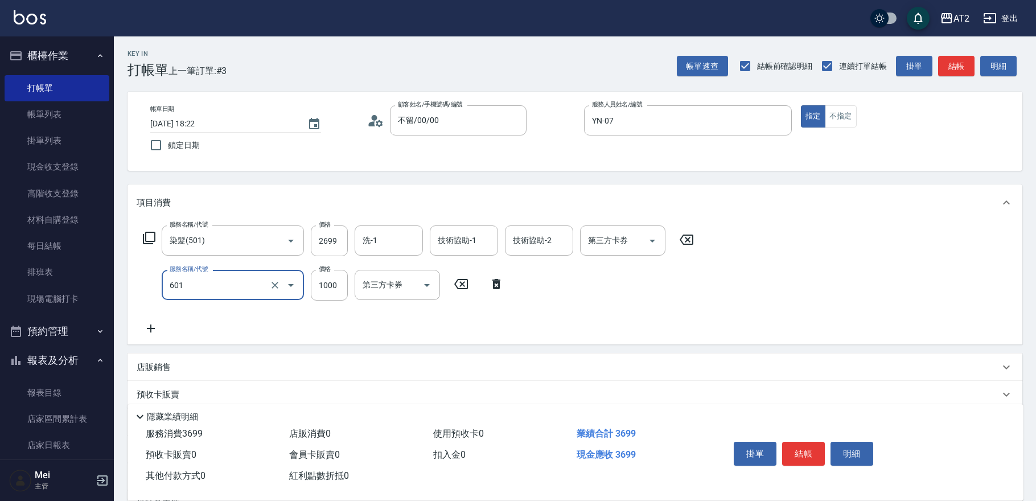
type input "自備護髮(601)"
type input "3"
type input "270"
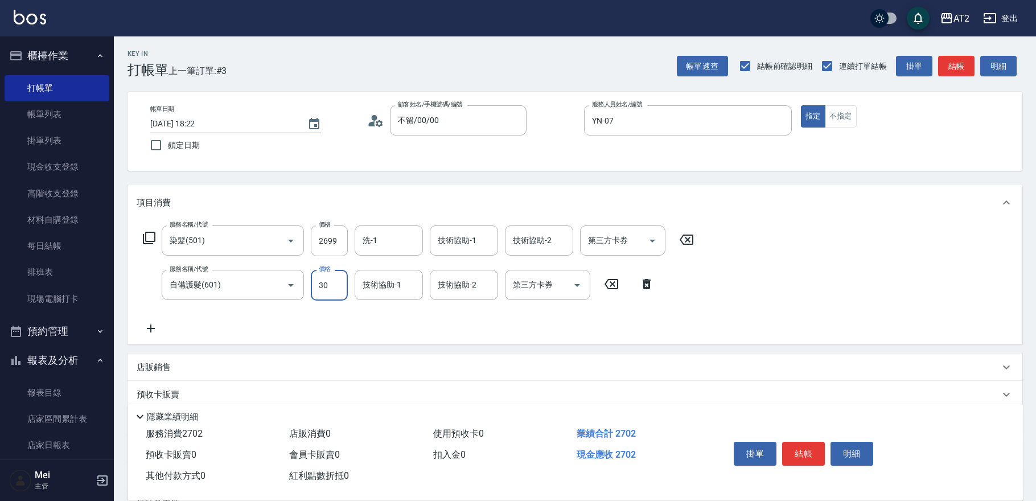
type input "300"
type input "290"
type input "3000"
type input "560"
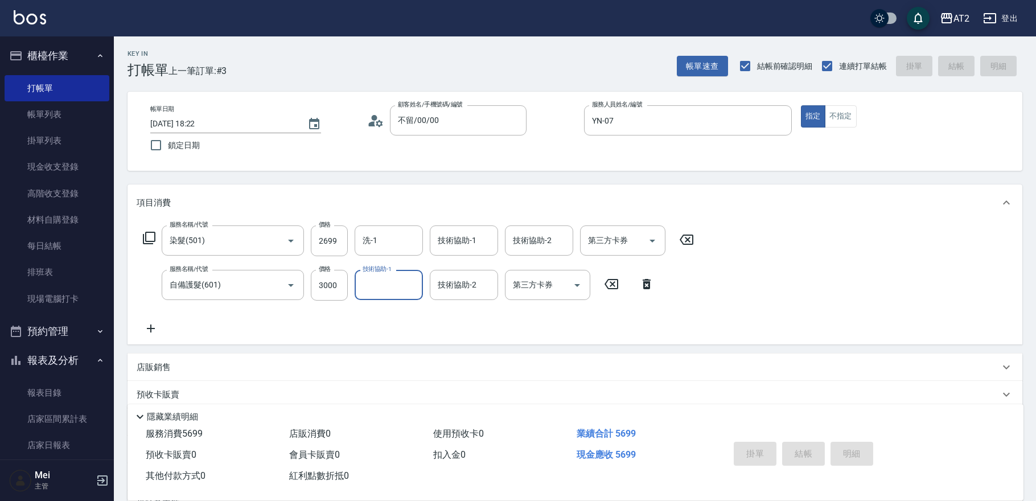
type input "0"
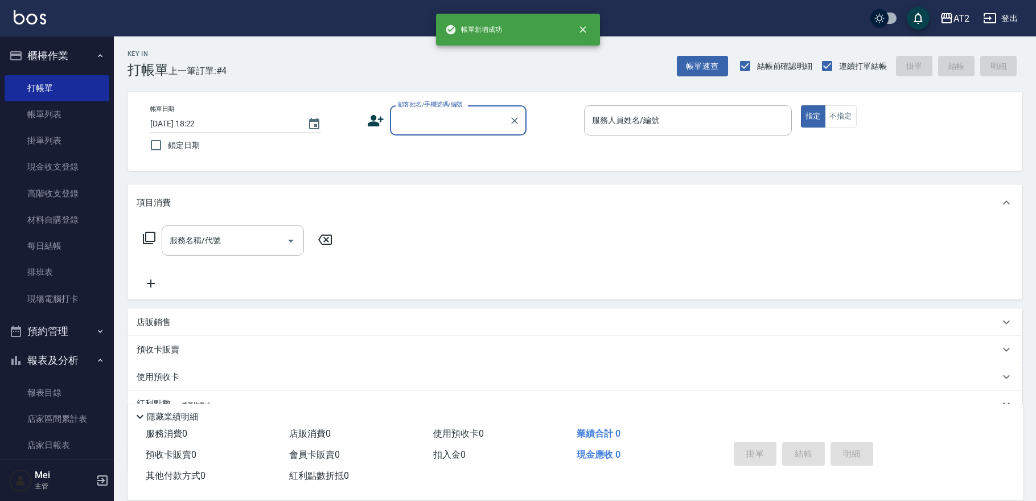
click at [456, 121] on input "顧客姓名/手機號碼/編號" at bounding box center [449, 120] width 109 height 20
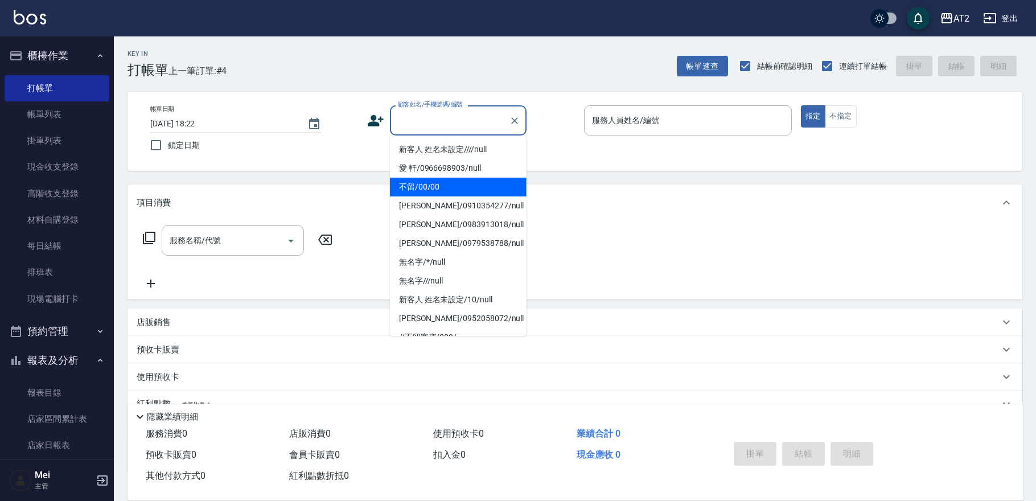
click at [433, 187] on li "不留/00/00" at bounding box center [458, 187] width 137 height 19
type input "不留/00/00"
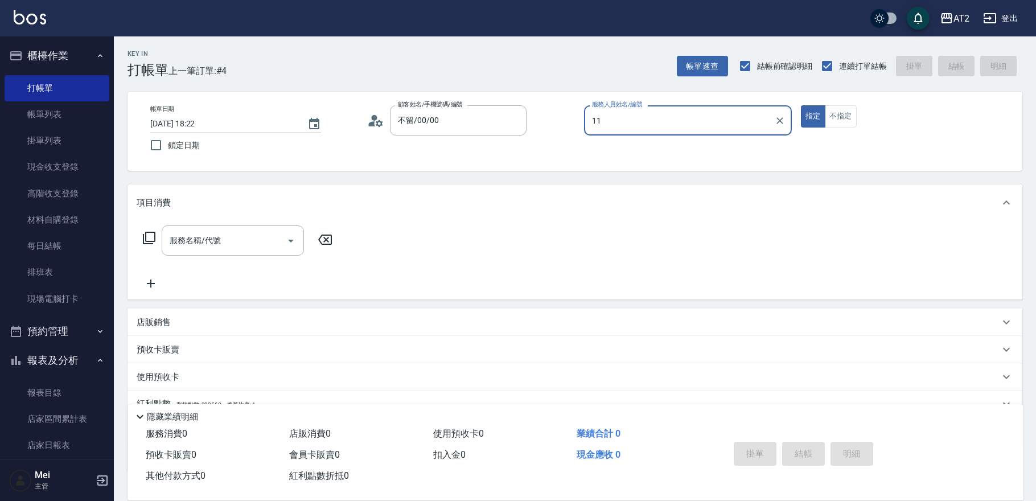
type input "Nini-11"
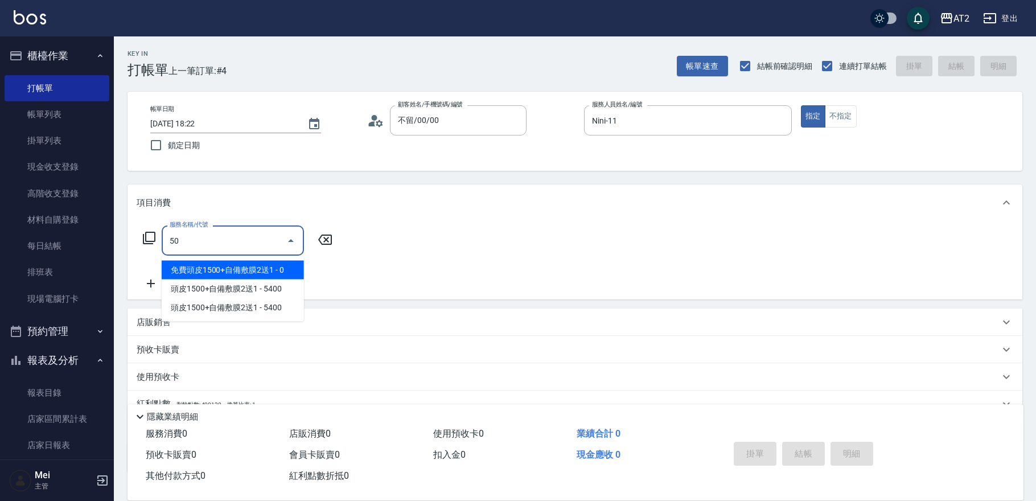
type input "501"
type input "100"
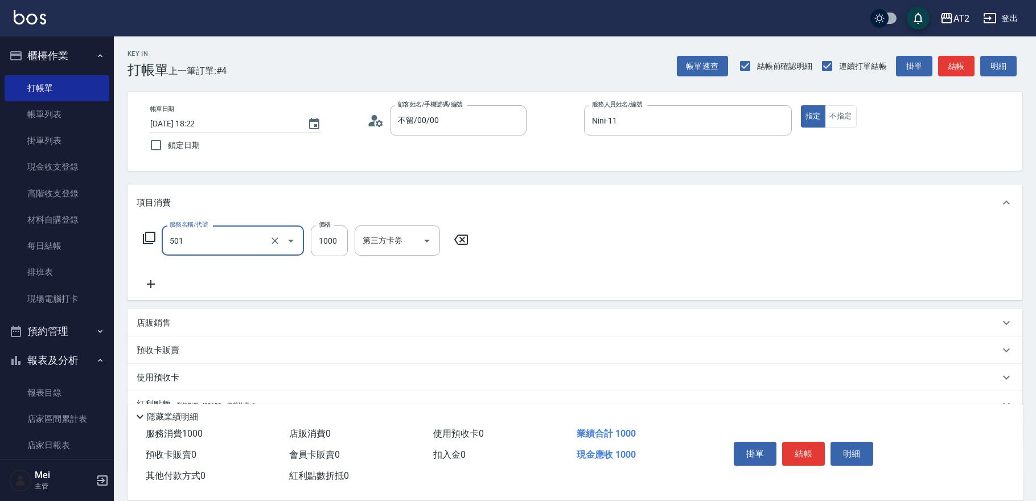
type input "染髮(501)"
type input "1"
type input "0"
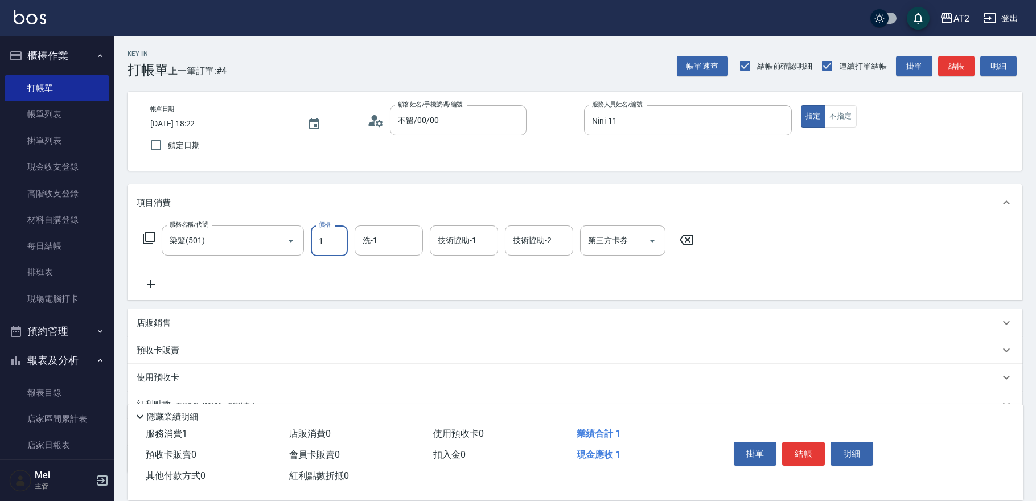
type input "16"
type input "10"
type input "1699"
type input "160"
type input "1699"
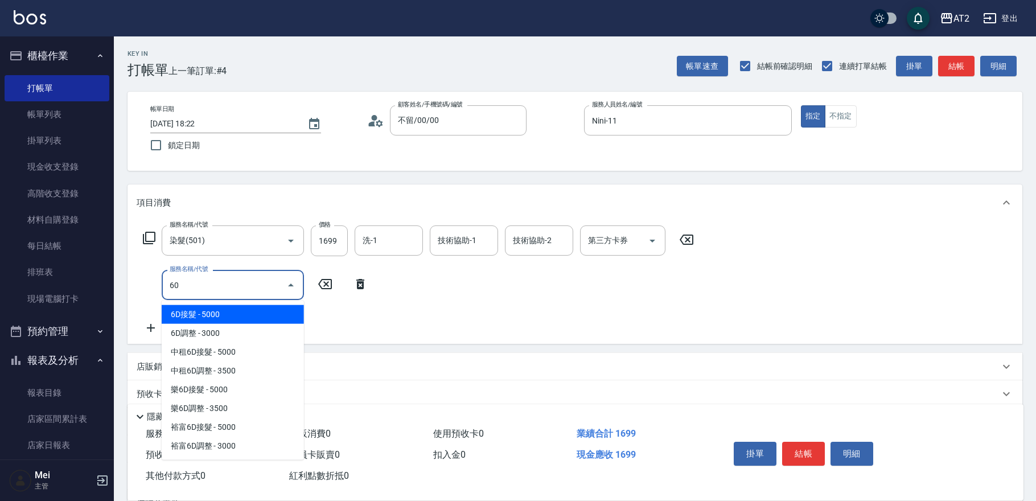
type input "601"
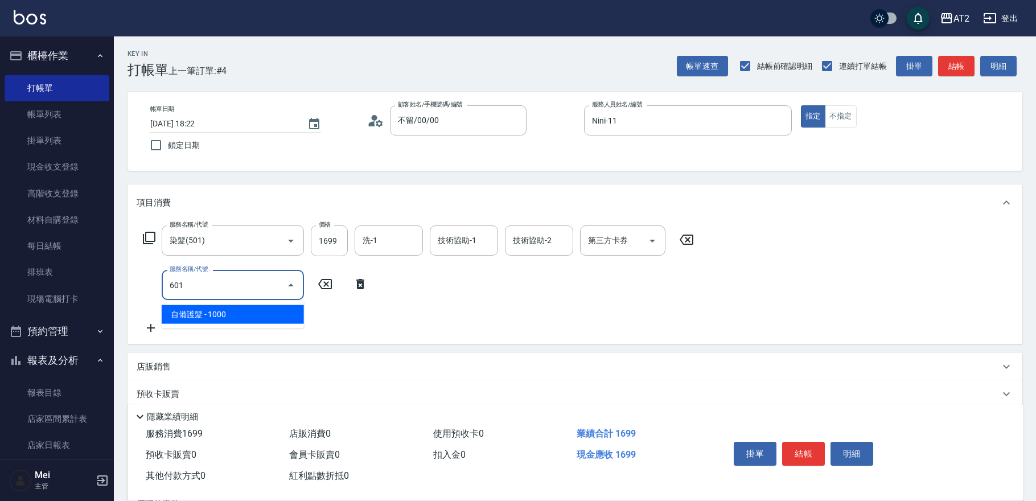
type input "260"
type input "自備護髮(601)"
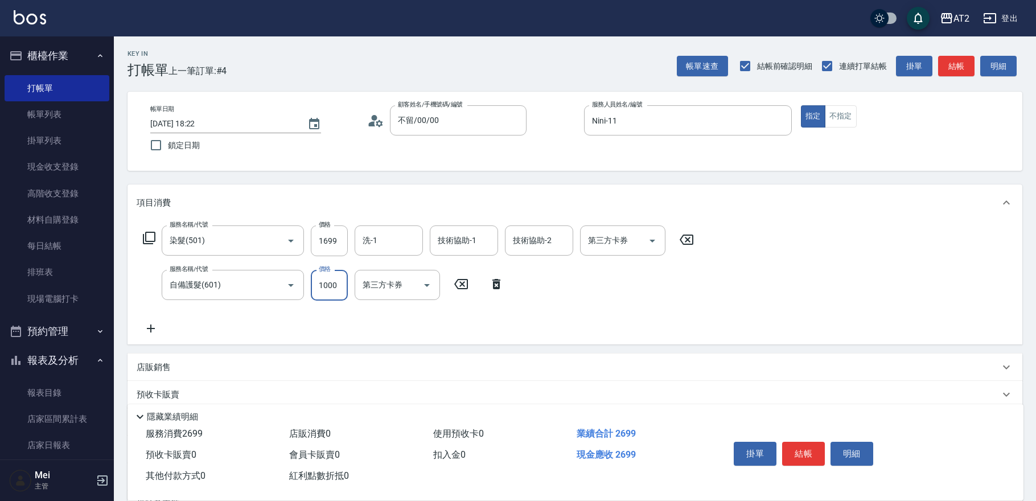
type input "2"
type input "170"
type input "200"
type input "180"
type input "2000"
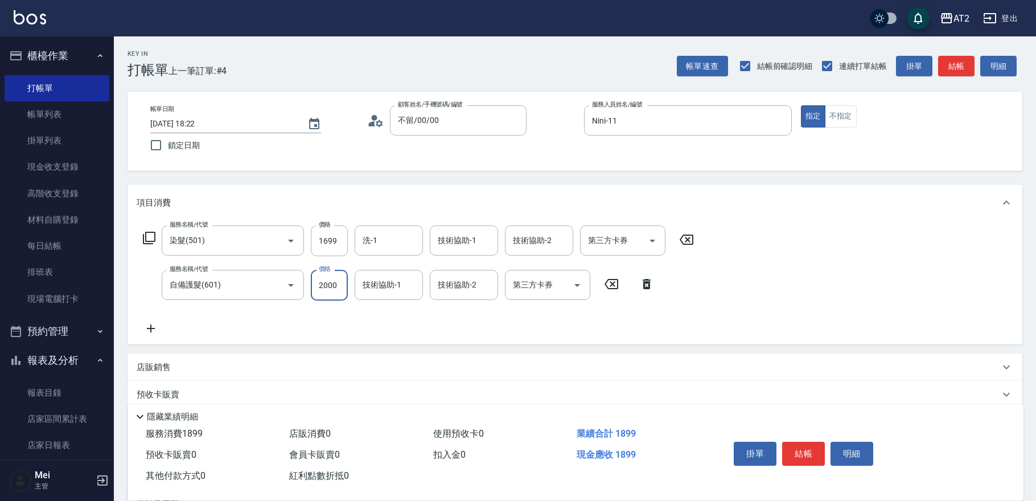
type input "360"
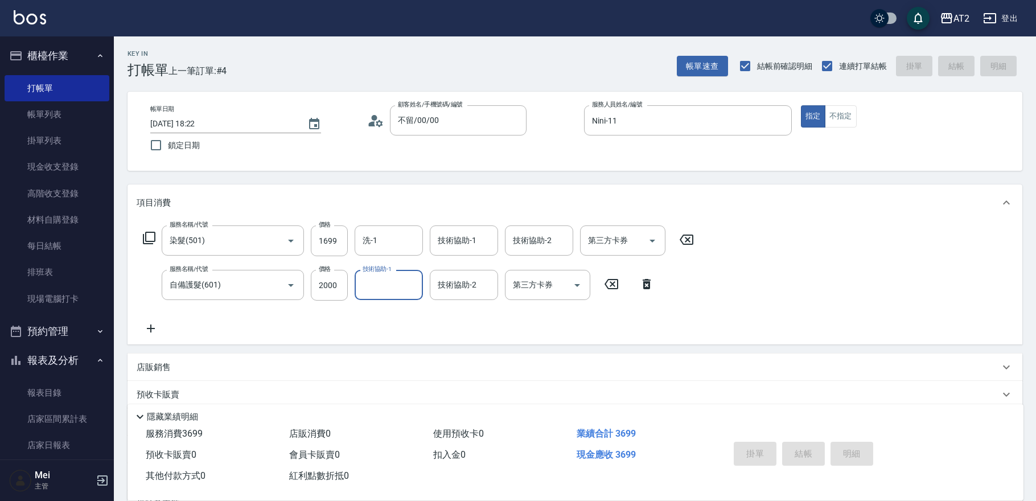
type input "0"
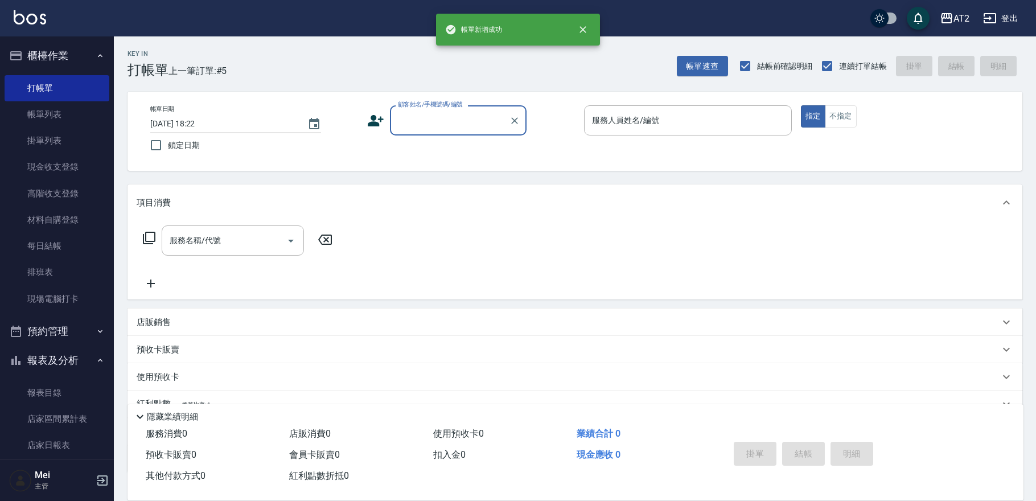
click at [463, 125] on input "顧客姓名/手機號碼/編號" at bounding box center [449, 120] width 109 height 20
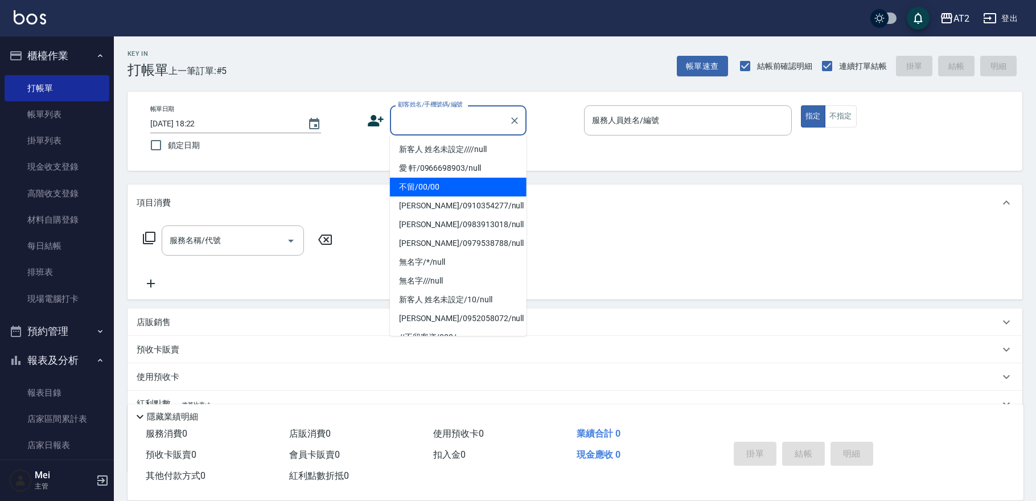
click at [423, 186] on li "不留/00/00" at bounding box center [458, 187] width 137 height 19
type input "不留/00/00"
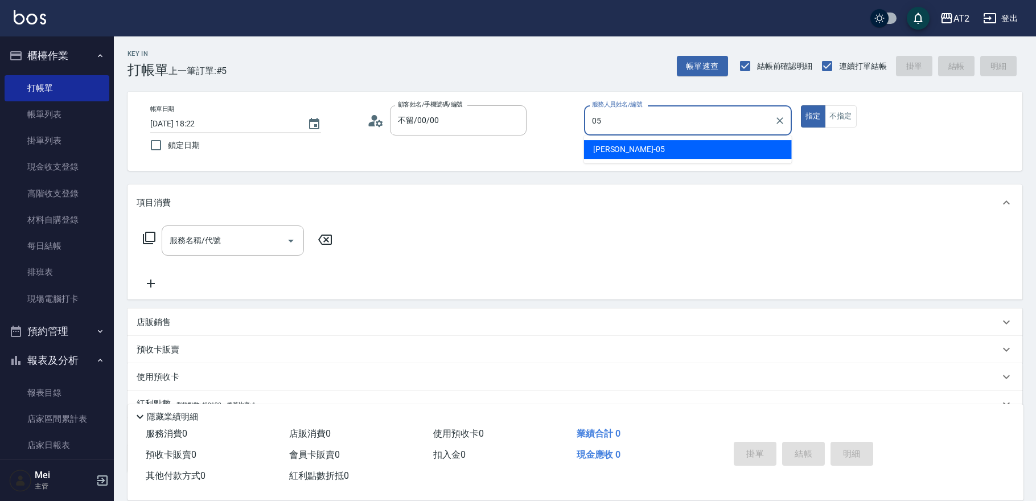
type input "[PERSON_NAME]-05"
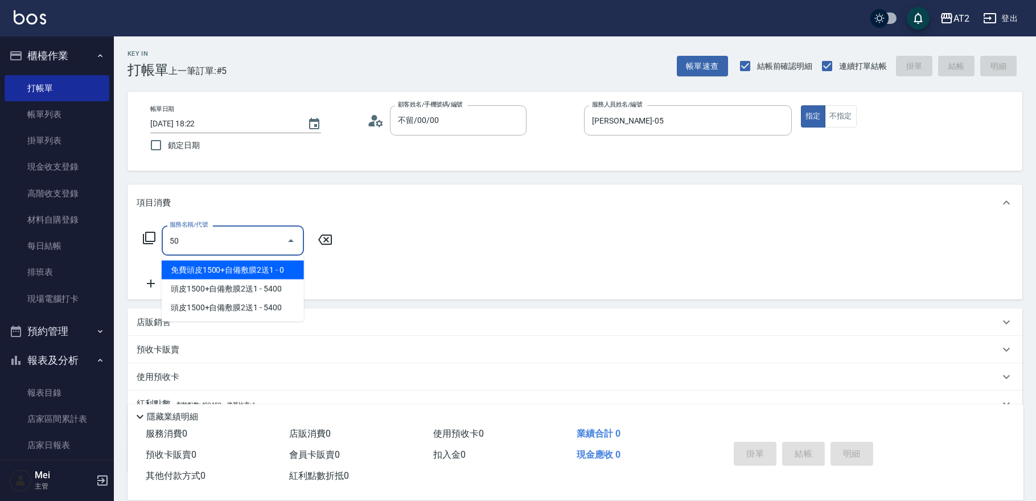
type input "501"
type input "100"
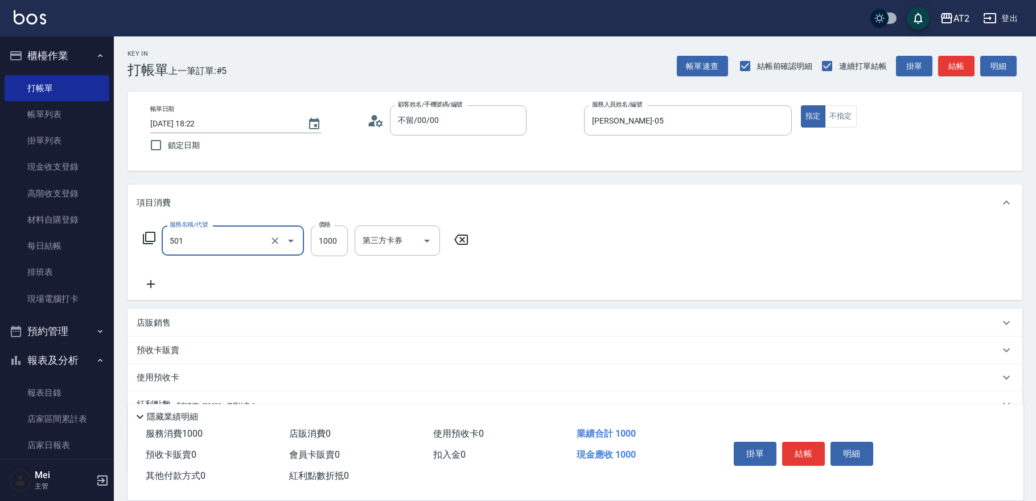
type input "染髮(501)"
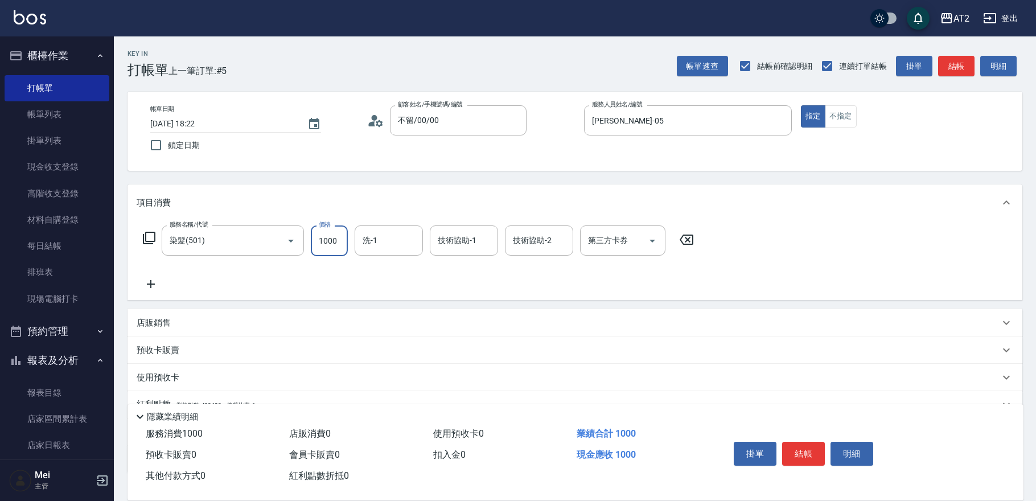
type input "0"
type input "23"
type input "20"
type input "238"
type input "230"
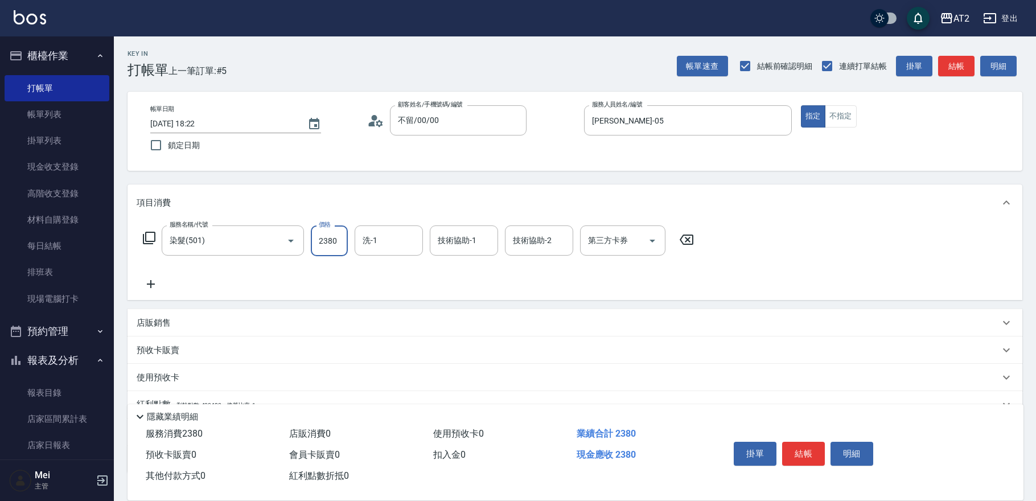
type input "2380"
type input "4"
click at [372, 249] on input "洗-1" at bounding box center [389, 240] width 58 height 20
type input "[PERSON_NAME]-43"
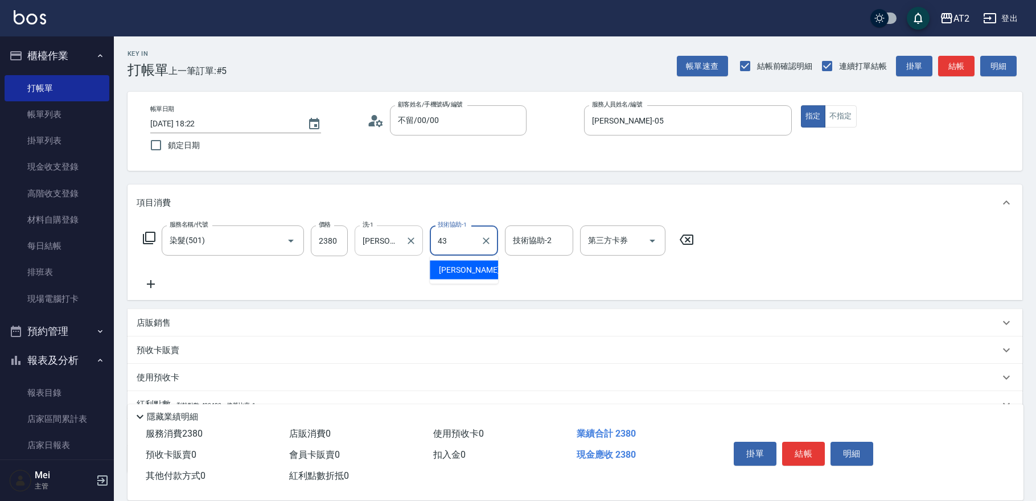
type input "[PERSON_NAME]-43"
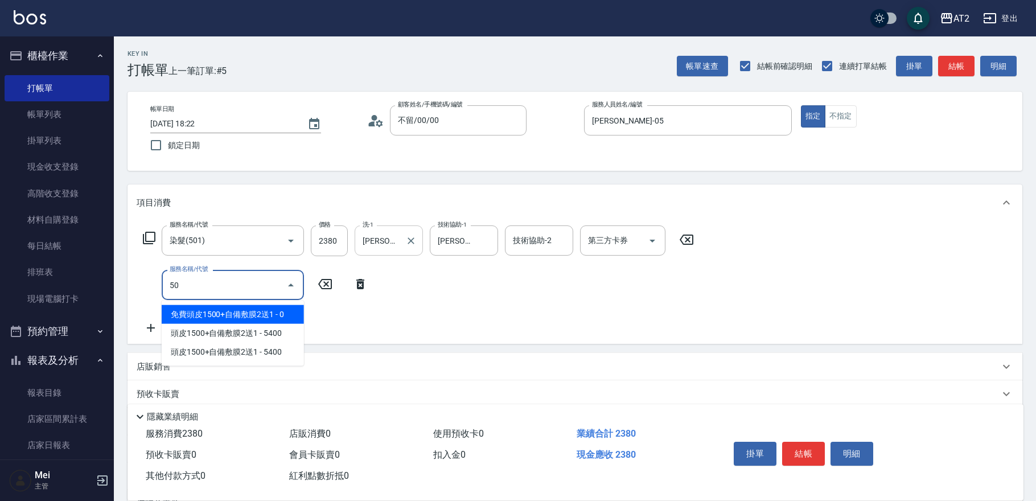
type input "502"
type input "280"
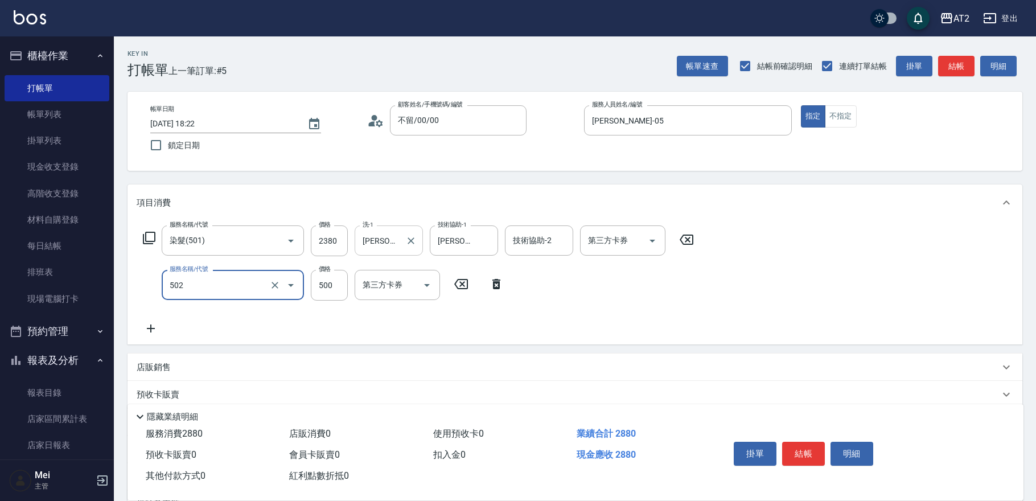
type input "漂髮(502)"
type input "0"
type input "230"
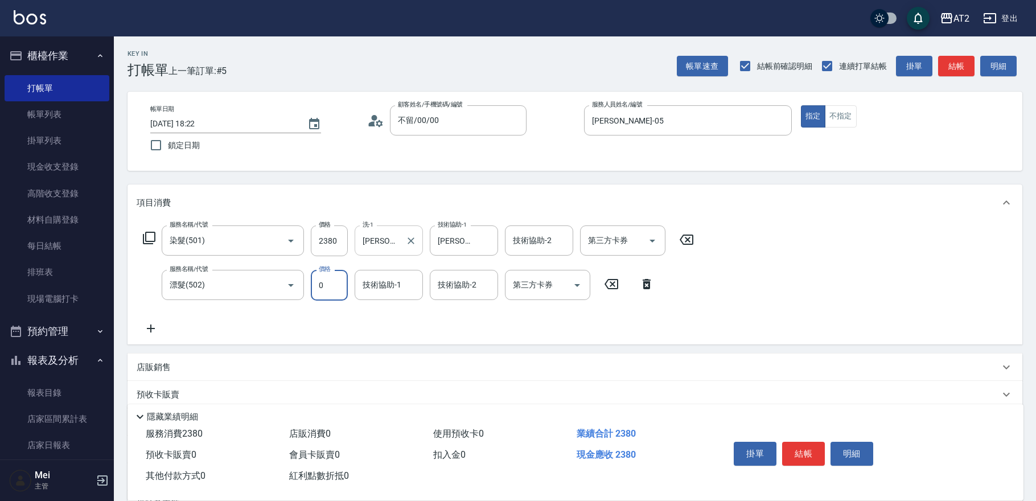
type input "0"
type input "[PERSON_NAME]-32"
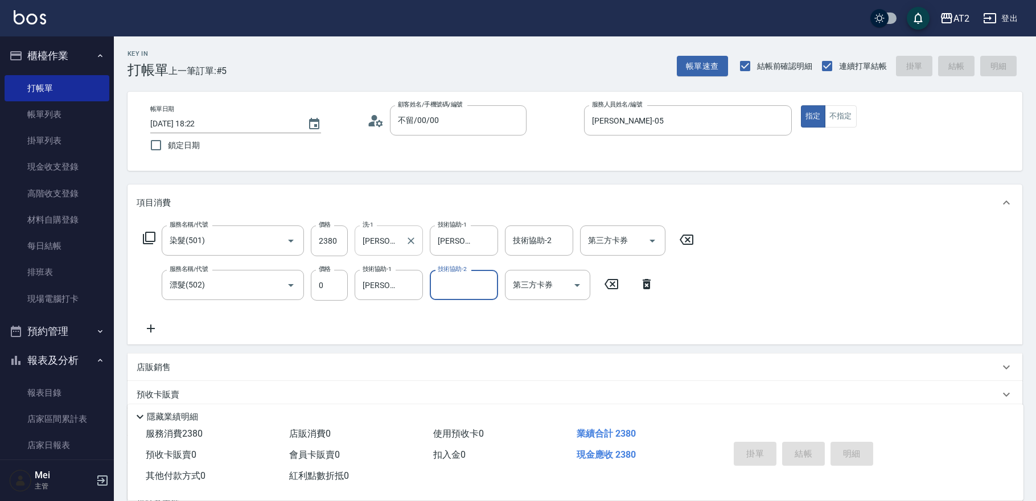
type input "0"
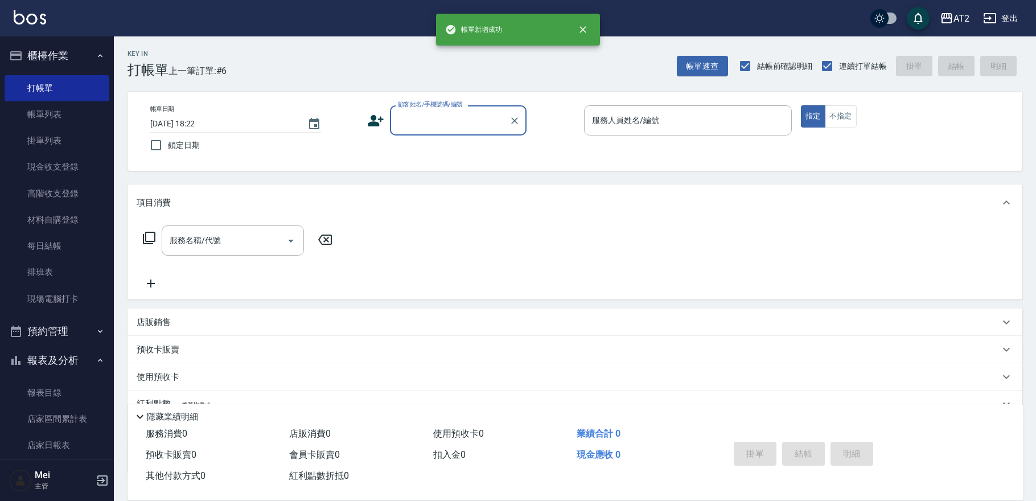
click at [427, 128] on input "顧客姓名/手機號碼/編號" at bounding box center [449, 120] width 109 height 20
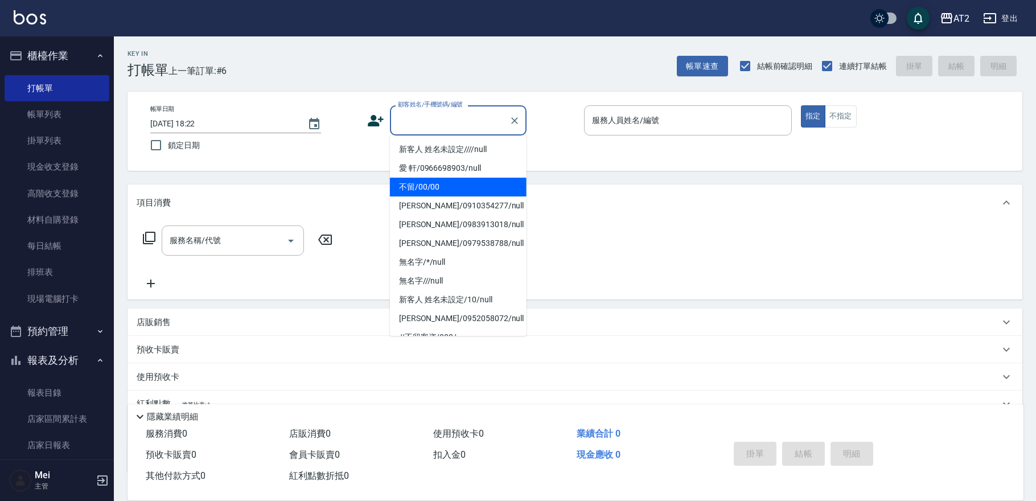
click at [422, 181] on li "不留/00/00" at bounding box center [458, 187] width 137 height 19
type input "不留/00/00"
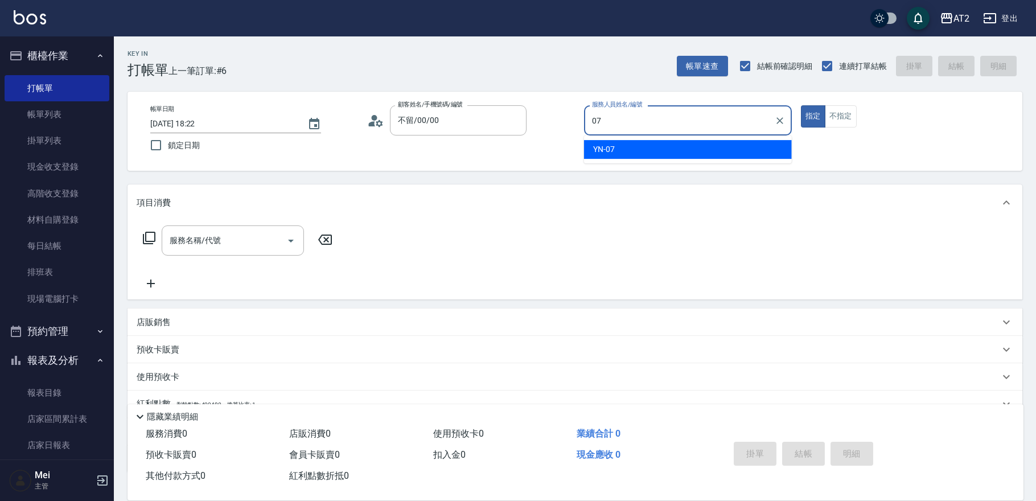
type input "YN-07"
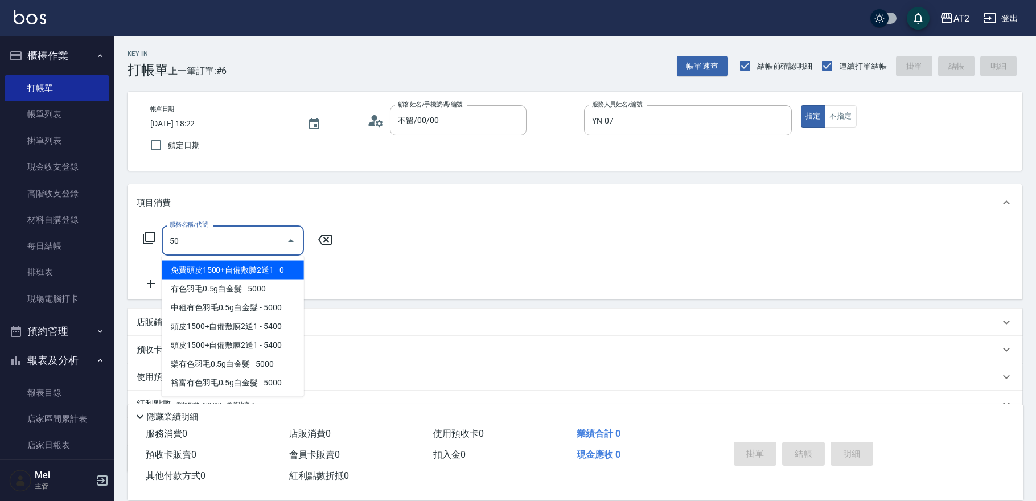
type input "501"
type input "100"
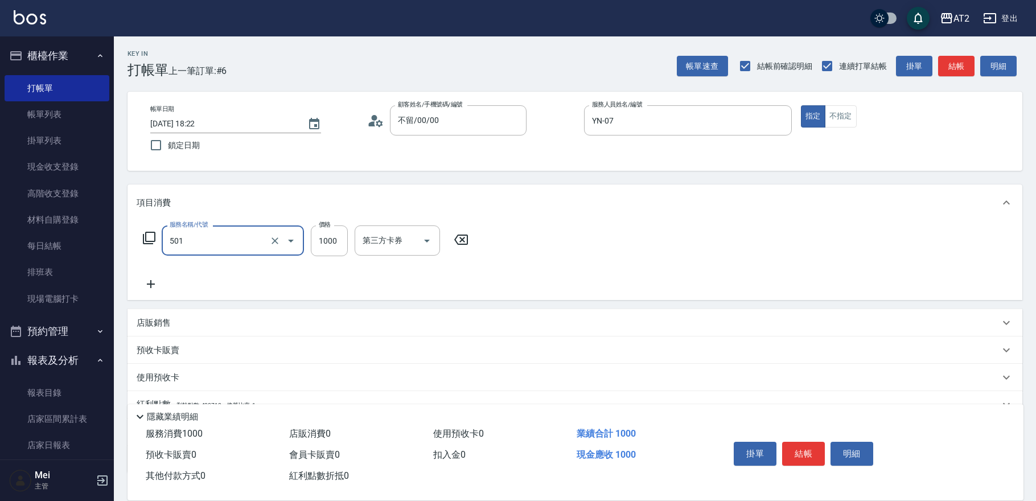
type input "染髮(501)"
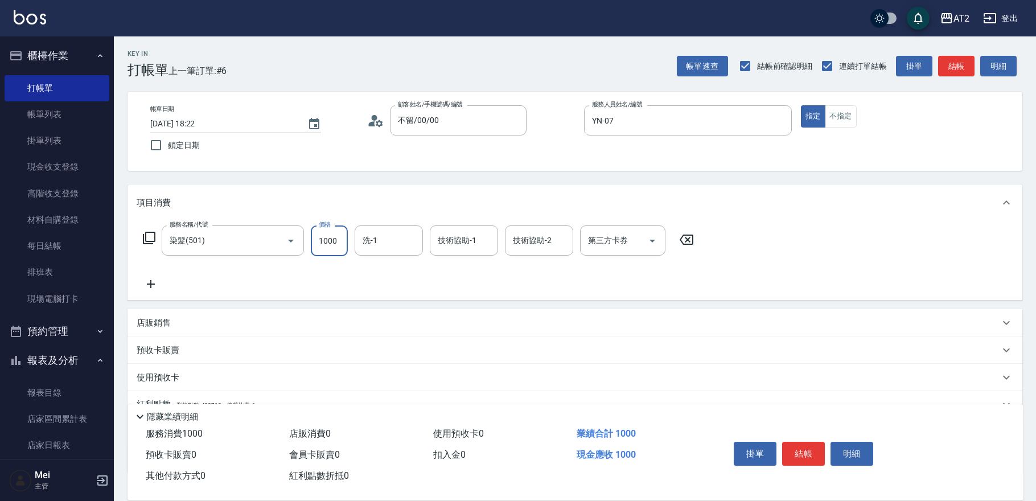
type input "1"
type input "0"
type input "198"
type input "190"
type input "1980"
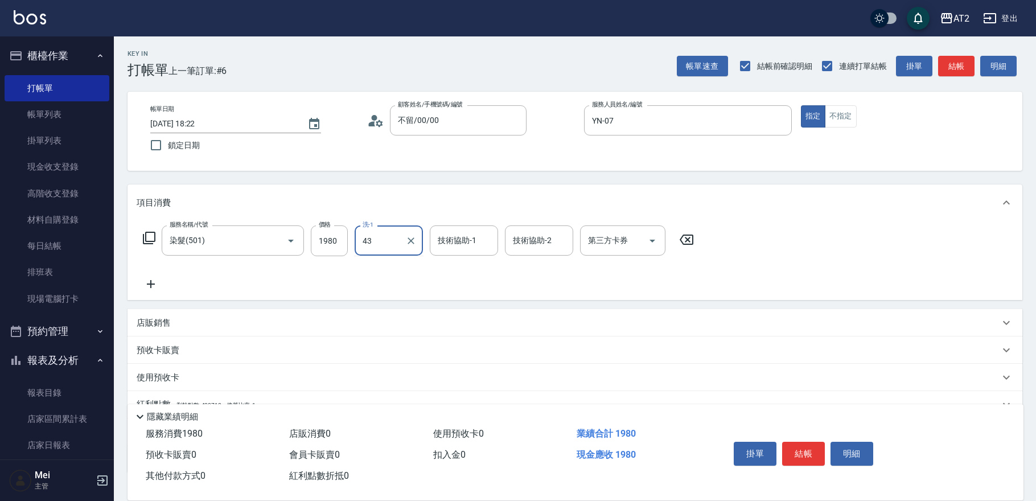
type input "[PERSON_NAME]-43"
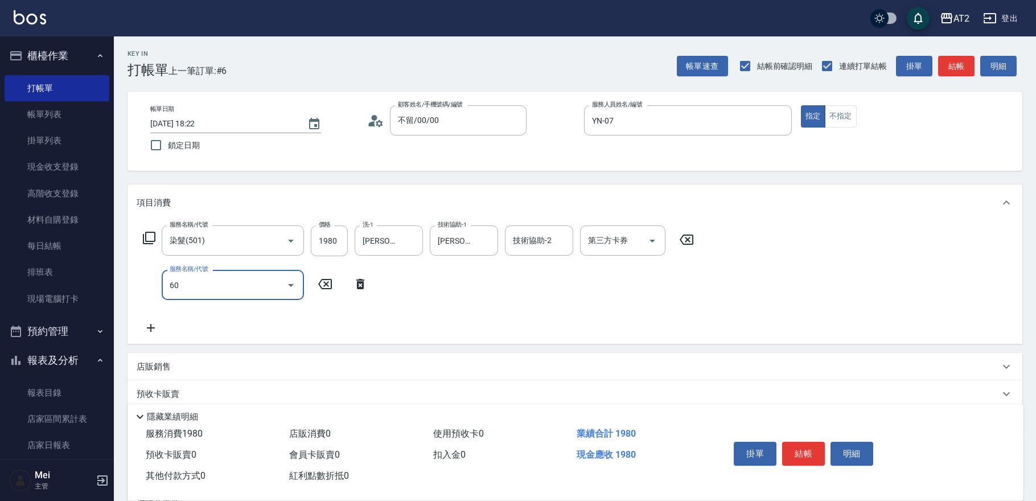
type input "601"
type input "290"
type input "自備護髮(601)"
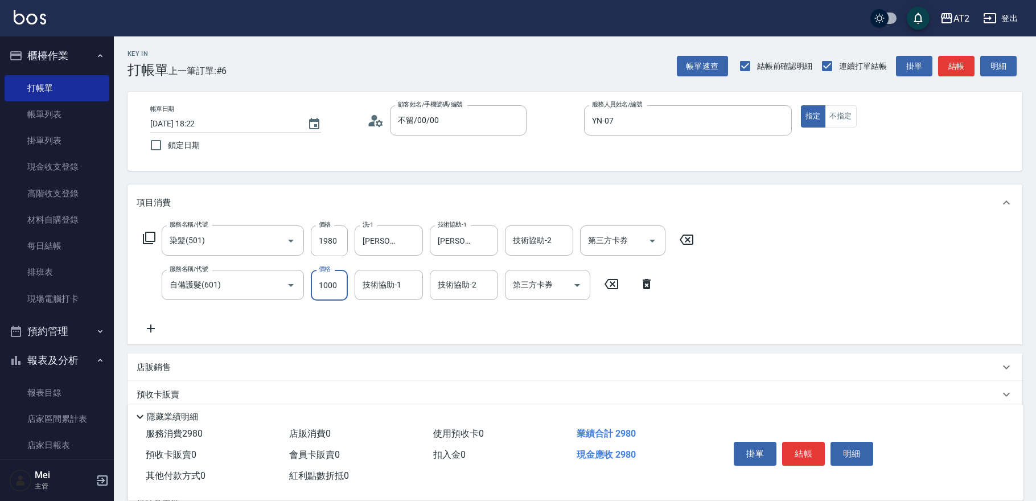
type input "2"
type input "190"
type input "20"
type input "200"
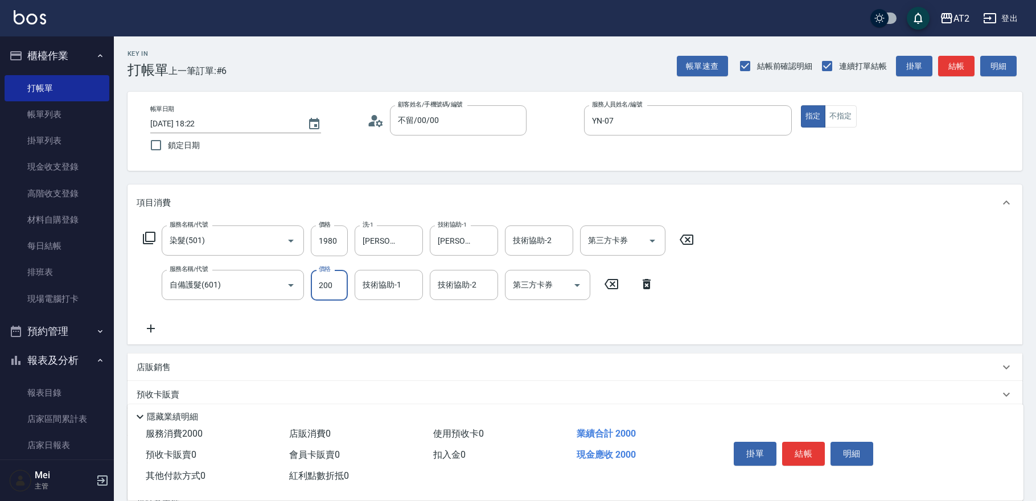
type input "210"
type input "2000"
type input "390"
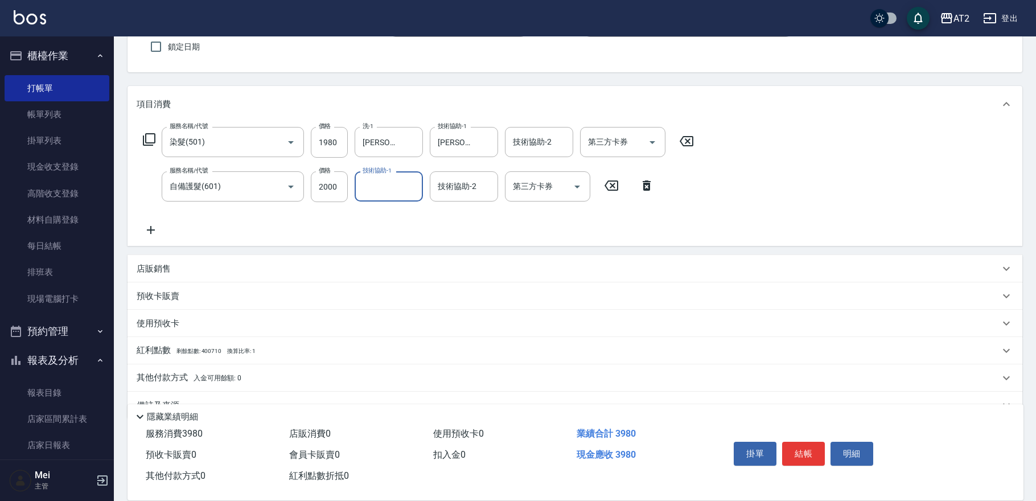
scroll to position [123, 0]
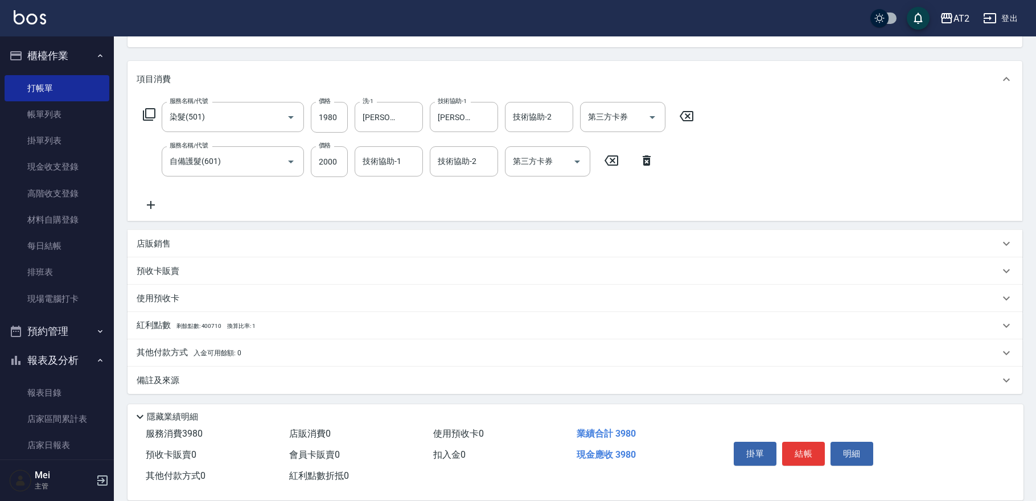
click at [214, 349] on span "入金可用餘額: 0" at bounding box center [217, 353] width 48 height 8
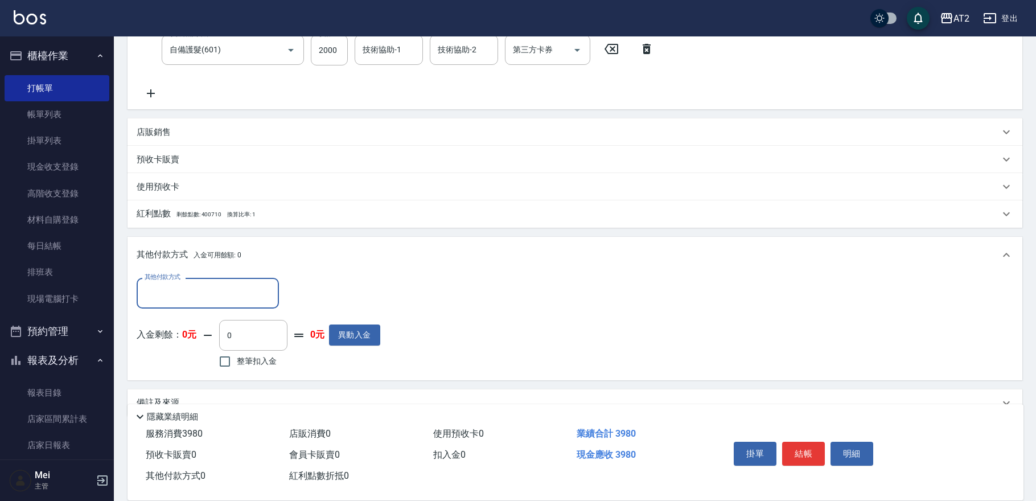
scroll to position [257, 0]
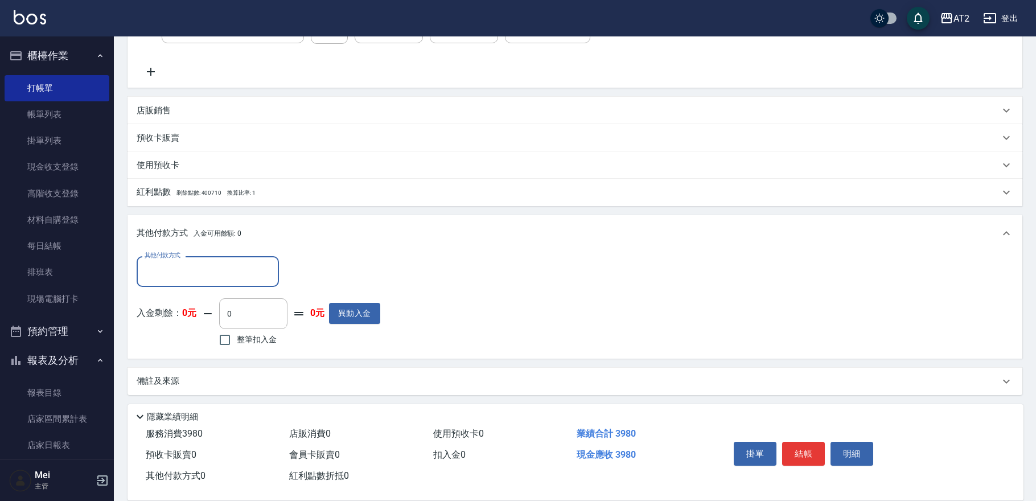
click at [172, 268] on input "其他付款方式" at bounding box center [208, 271] width 132 height 20
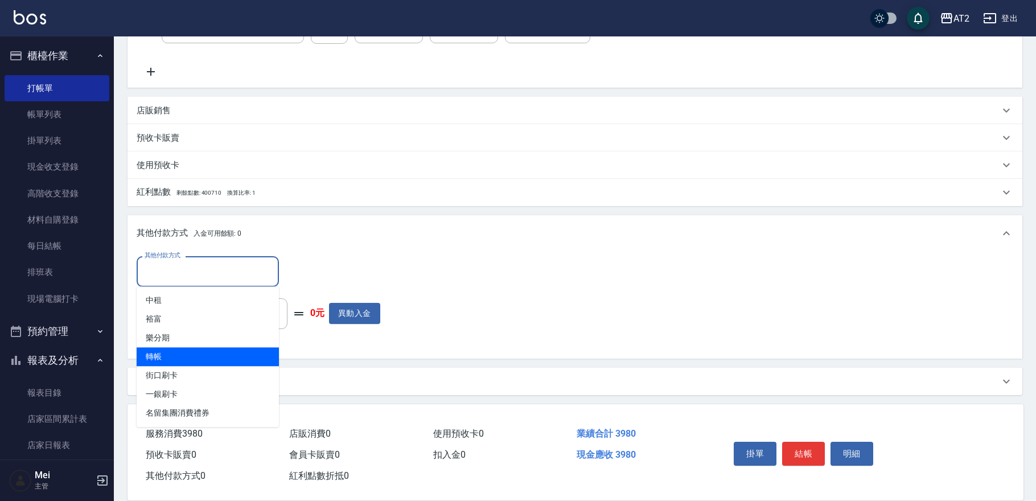
drag, startPoint x: 199, startPoint y: 366, endPoint x: 200, endPoint y: 360, distance: 6.9
click at [200, 360] on ul "中租 裕富 樂分期 轉帳 街口刷卡 一銀刷卡 名留集團消費禮券" at bounding box center [208, 356] width 142 height 141
click at [200, 360] on span "轉帳" at bounding box center [208, 356] width 142 height 19
type input "轉帳"
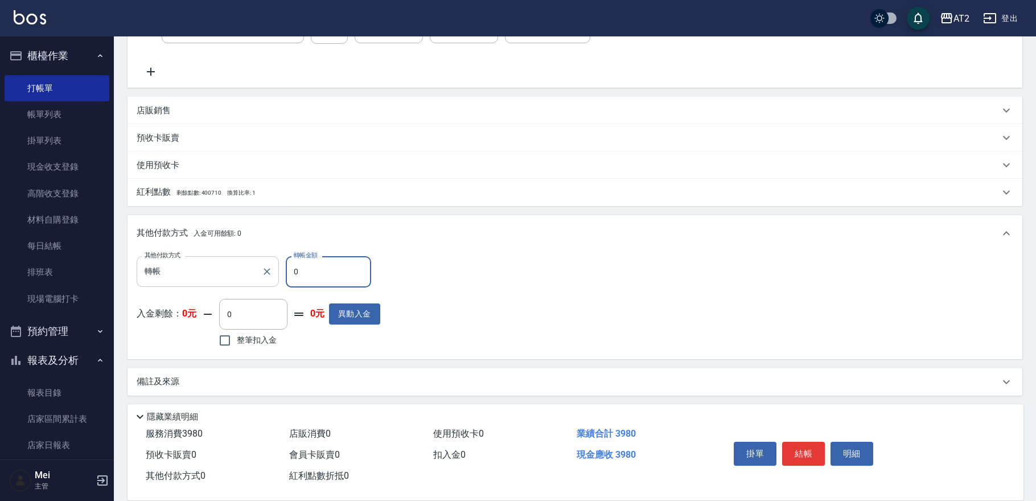
drag, startPoint x: 309, startPoint y: 273, endPoint x: 250, endPoint y: 274, distance: 59.2
click at [250, 274] on div "其他付款方式 轉帳 其他付款方式 轉帳金額 0 轉帳金額" at bounding box center [259, 271] width 244 height 31
type input "39"
type input "350"
type input "398"
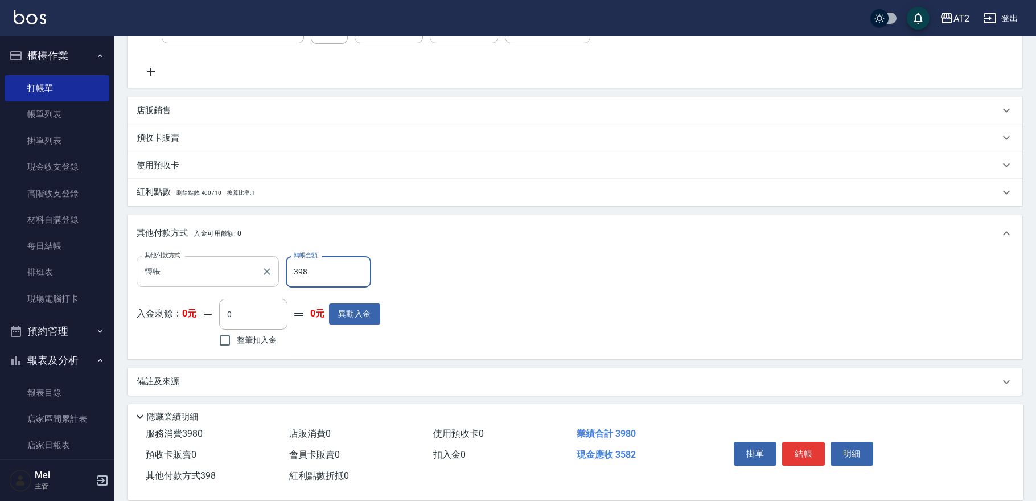
type input "0"
type input "3980"
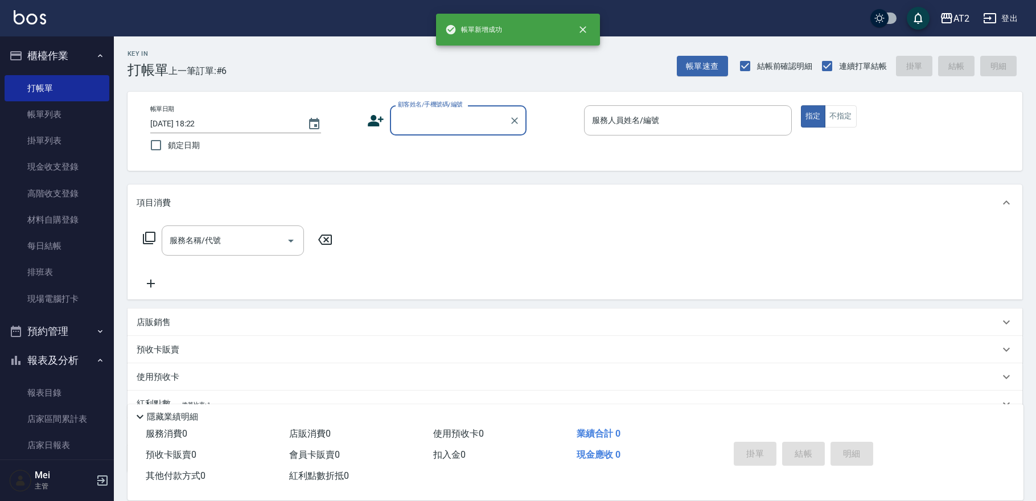
scroll to position [0, 0]
click at [455, 119] on input "顧客姓名/手機號碼/編號" at bounding box center [449, 120] width 109 height 20
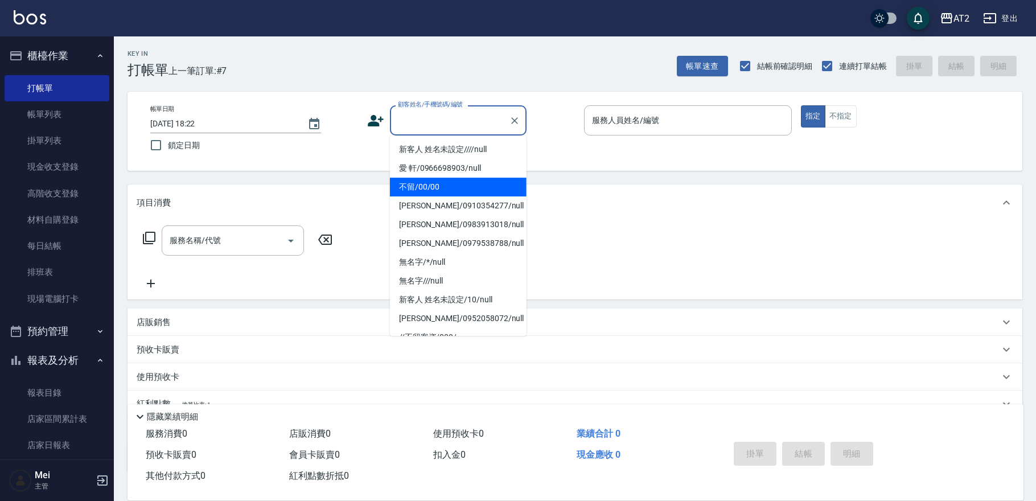
click at [440, 188] on li "不留/00/00" at bounding box center [458, 187] width 137 height 19
type input "不留/00/00"
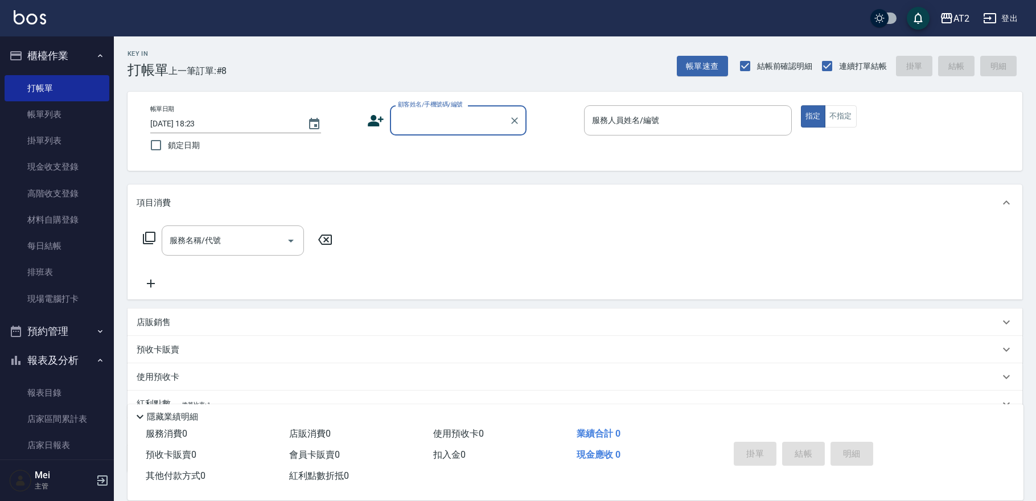
click at [681, 53] on div "Key In 打帳單 上一筆訂單:#8 帳單速查 結帳前確認明細 連續打單結帳 掛單 結帳 明細" at bounding box center [568, 57] width 908 height 42
click at [683, 61] on button "帳單速查" at bounding box center [702, 66] width 51 height 21
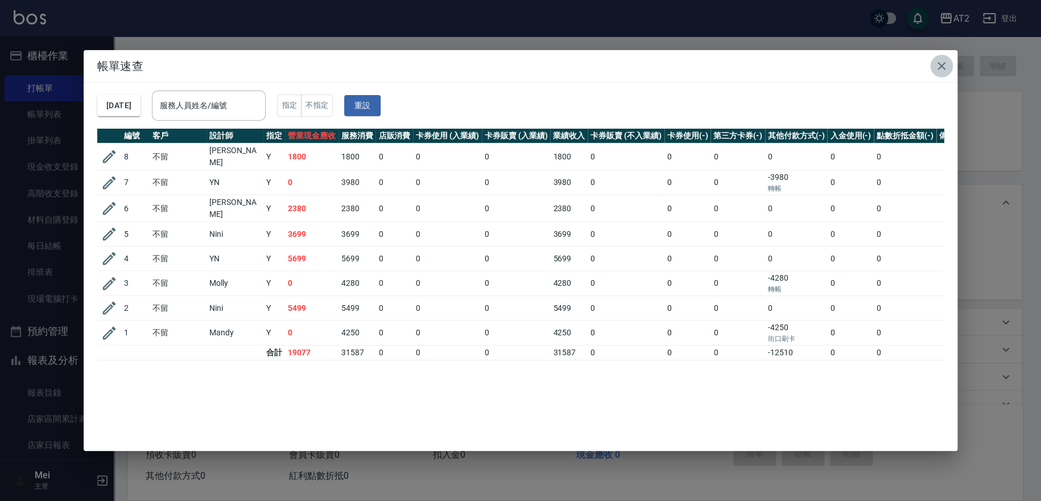
click at [945, 63] on icon "button" at bounding box center [942, 66] width 8 height 8
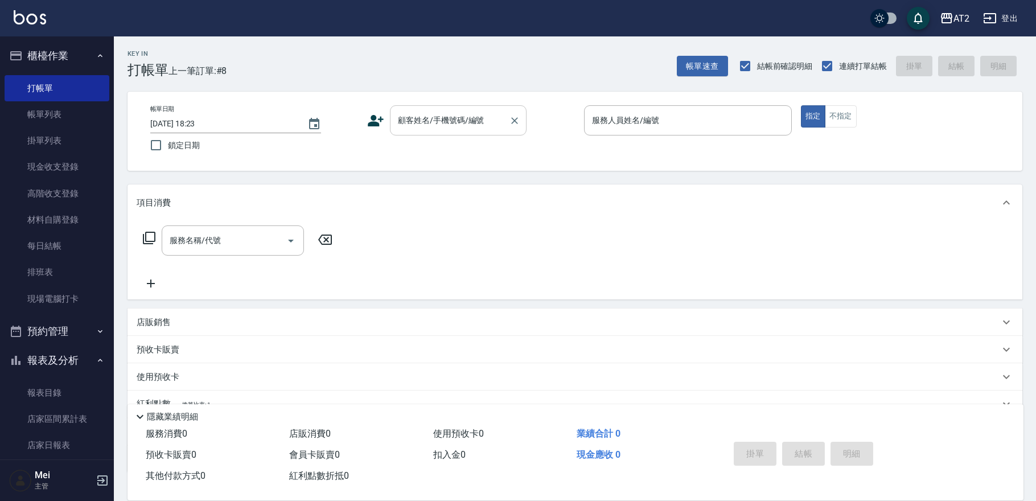
click at [475, 131] on div "顧客姓名/手機號碼/編號" at bounding box center [458, 120] width 137 height 30
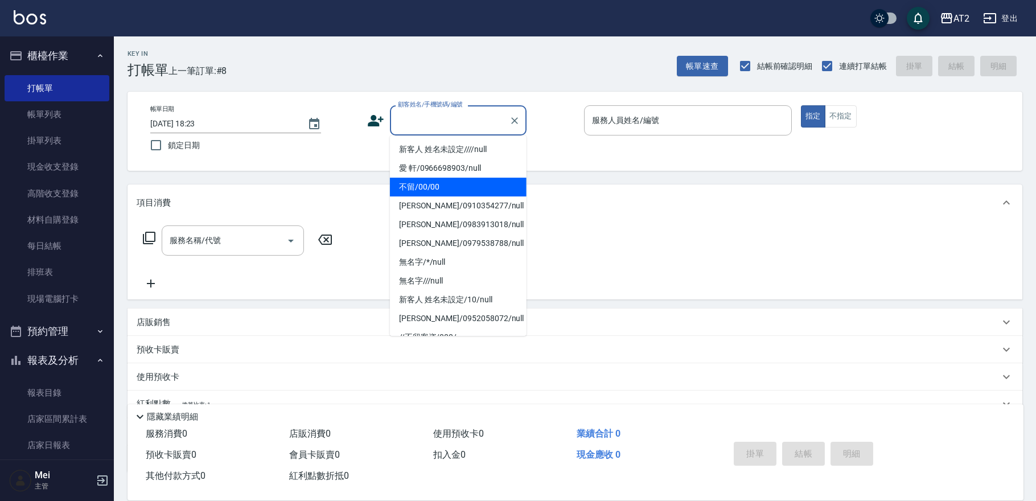
click at [445, 179] on li "不留/00/00" at bounding box center [458, 187] width 137 height 19
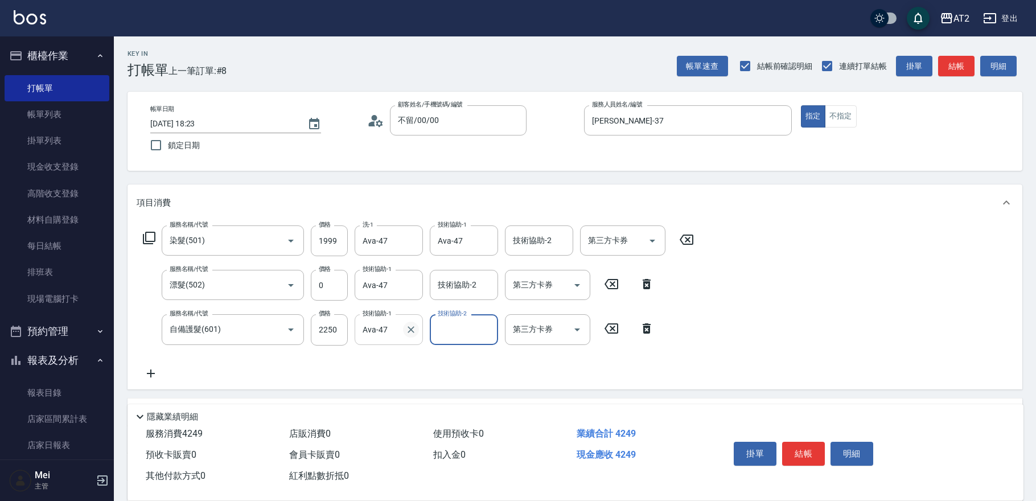
click at [409, 332] on icon "Clear" at bounding box center [410, 329] width 11 height 11
click at [482, 240] on icon "Clear" at bounding box center [485, 240] width 11 height 11
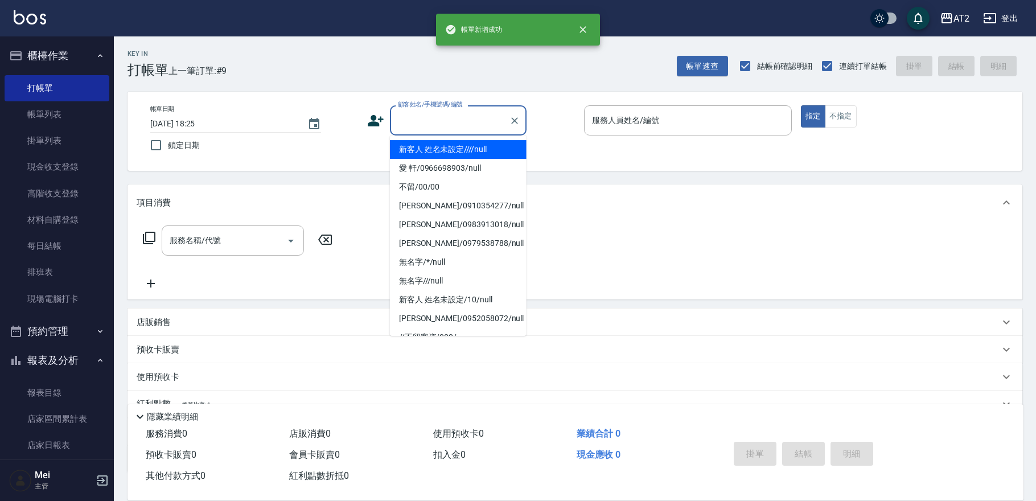
click at [457, 123] on input "顧客姓名/手機號碼/編號" at bounding box center [449, 120] width 109 height 20
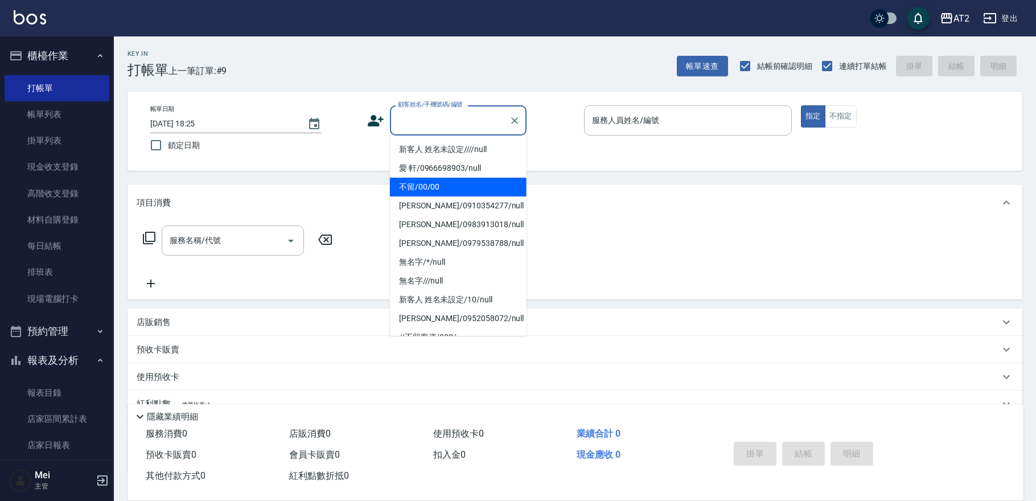
click at [436, 192] on li "不留/00/00" at bounding box center [458, 187] width 137 height 19
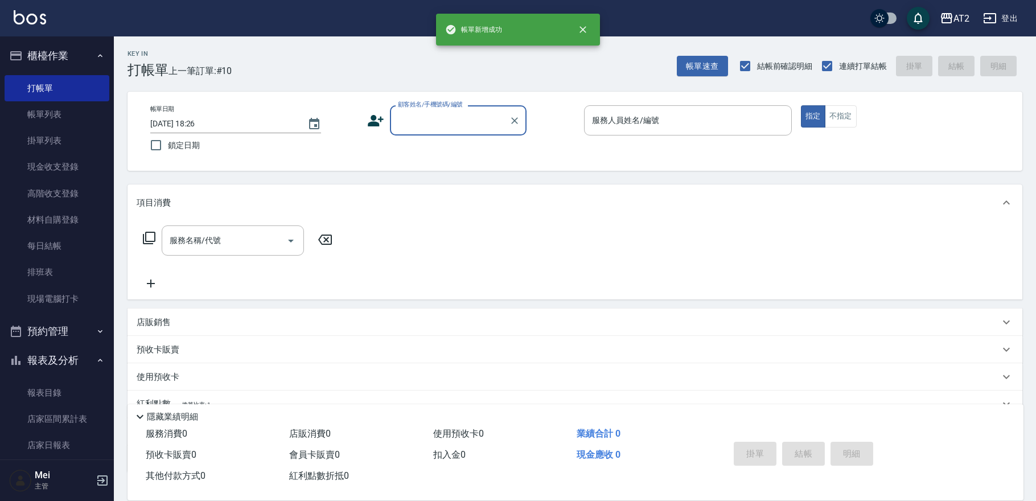
click at [457, 146] on div "帳單日期 [DATE] 18:26 鎖定日期 顧客姓名/手機號碼/編號 顧客姓名/手機號碼/編號 服務人員姓名/編號 服務人員姓名/編號 指定 不指定" at bounding box center [574, 131] width 867 height 52
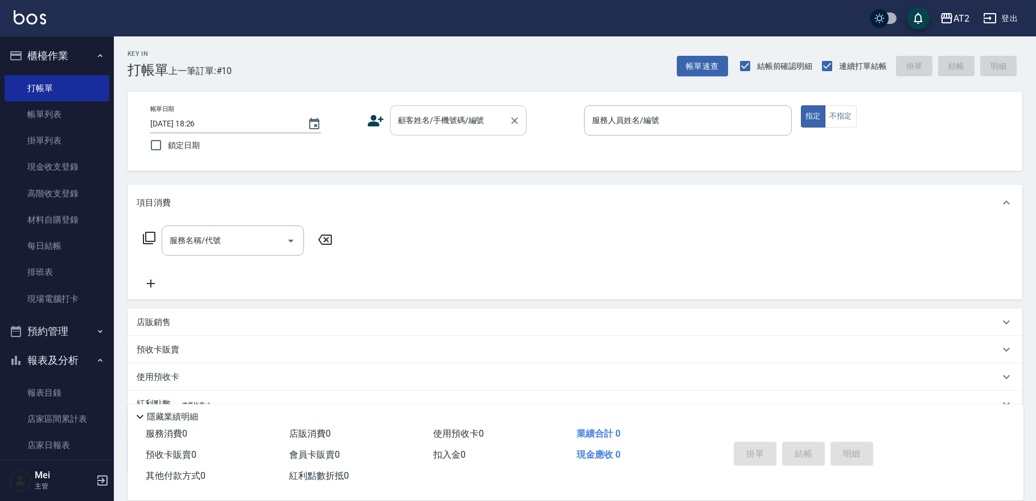
click at [457, 128] on input "顧客姓名/手機號碼/編號" at bounding box center [449, 120] width 109 height 20
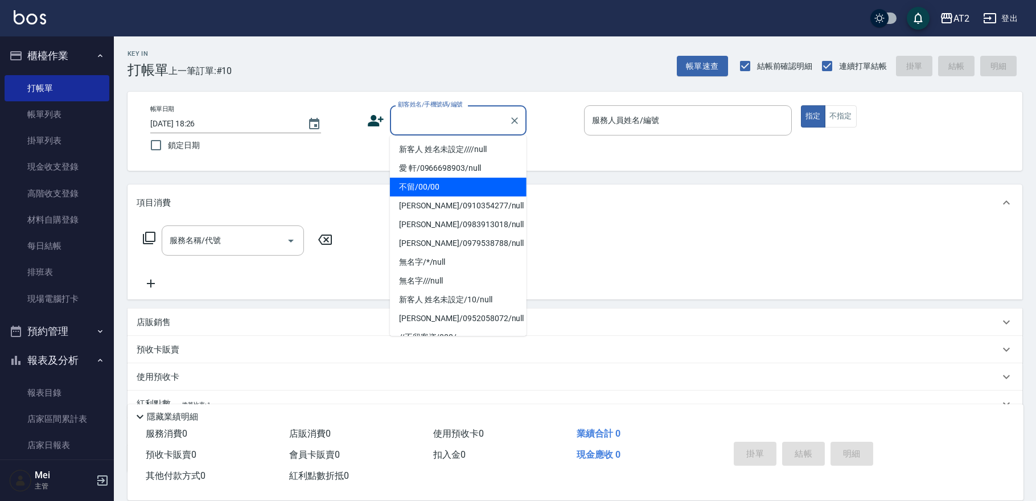
click at [444, 190] on li "不留/00/00" at bounding box center [458, 187] width 137 height 19
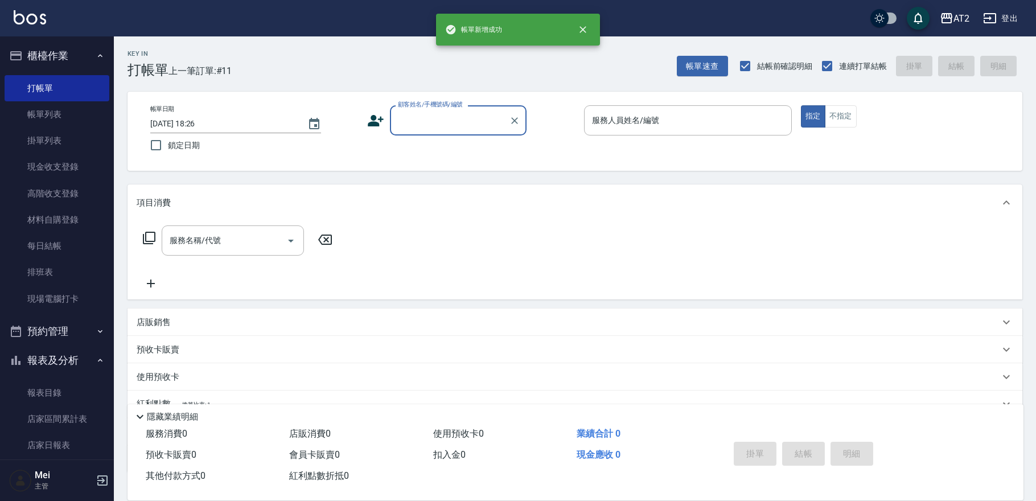
click at [418, 127] on input "顧客姓名/手機號碼/編號" at bounding box center [449, 120] width 109 height 20
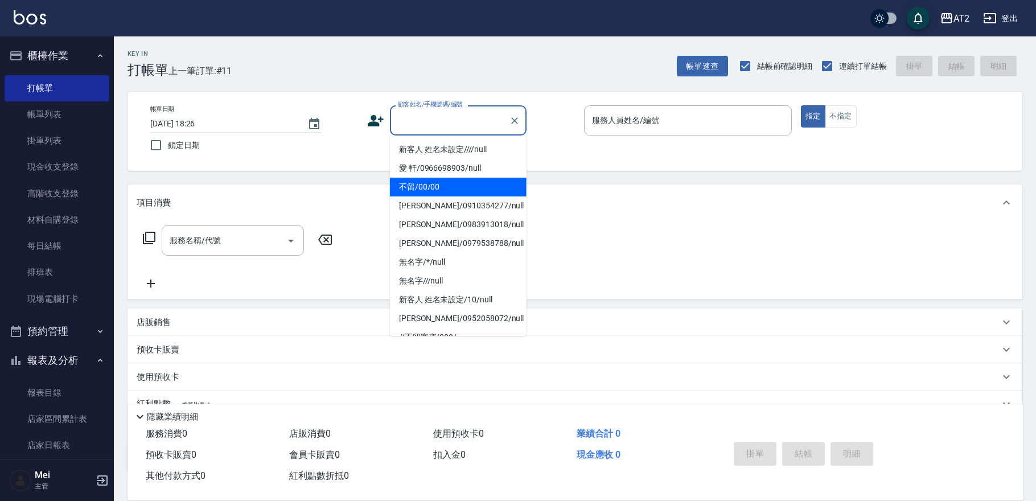
click at [452, 186] on li "不留/00/00" at bounding box center [458, 187] width 137 height 19
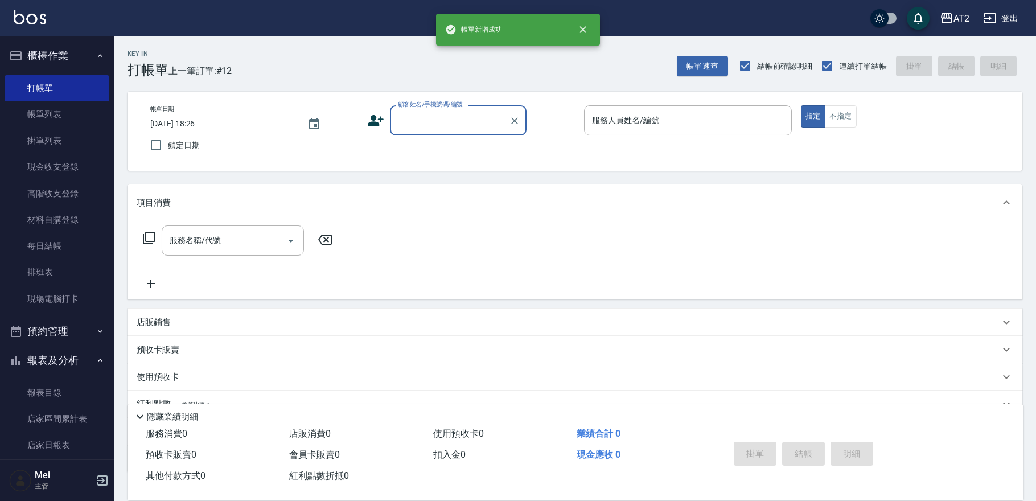
click at [452, 126] on input "顧客姓名/手機號碼/編號" at bounding box center [449, 120] width 109 height 20
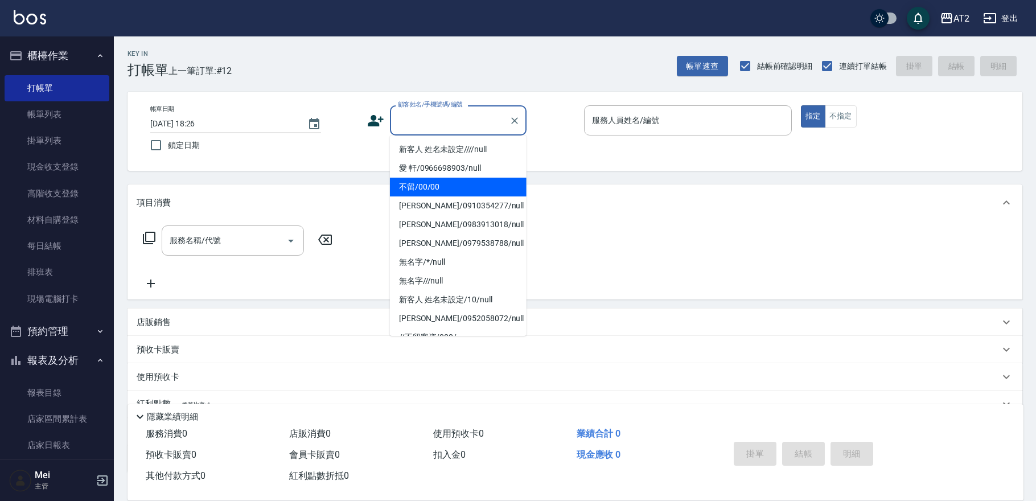
click at [431, 187] on li "不留/00/00" at bounding box center [458, 187] width 137 height 19
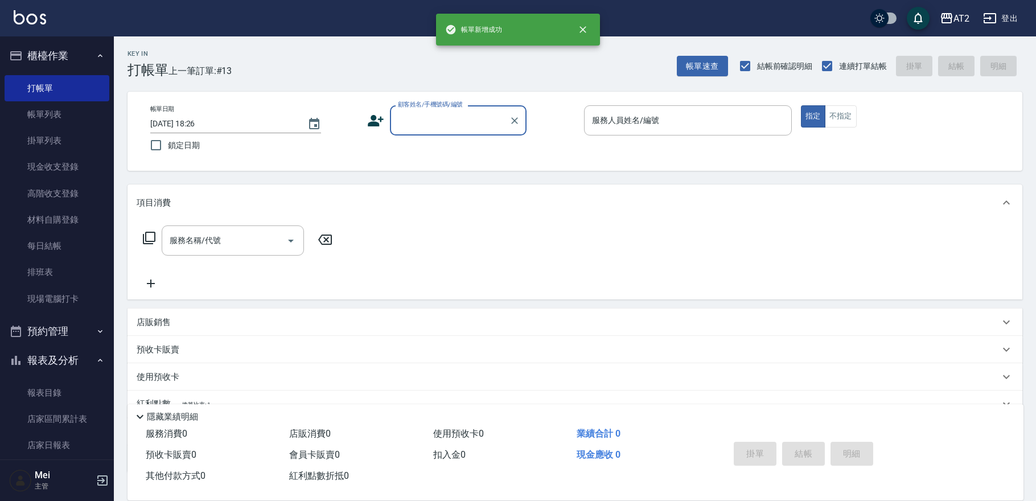
click at [449, 121] on input "顧客姓名/手機號碼/編號" at bounding box center [449, 120] width 109 height 20
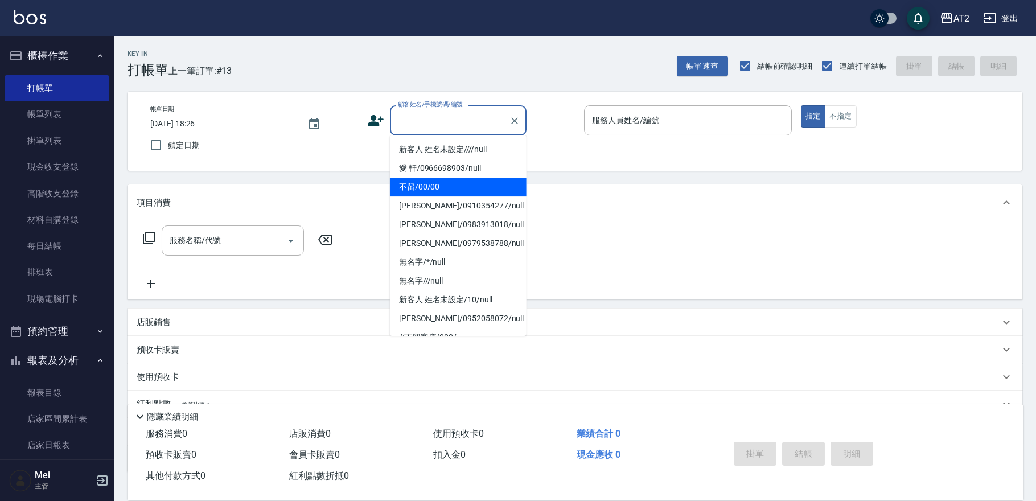
click at [415, 191] on li "不留/00/00" at bounding box center [458, 187] width 137 height 19
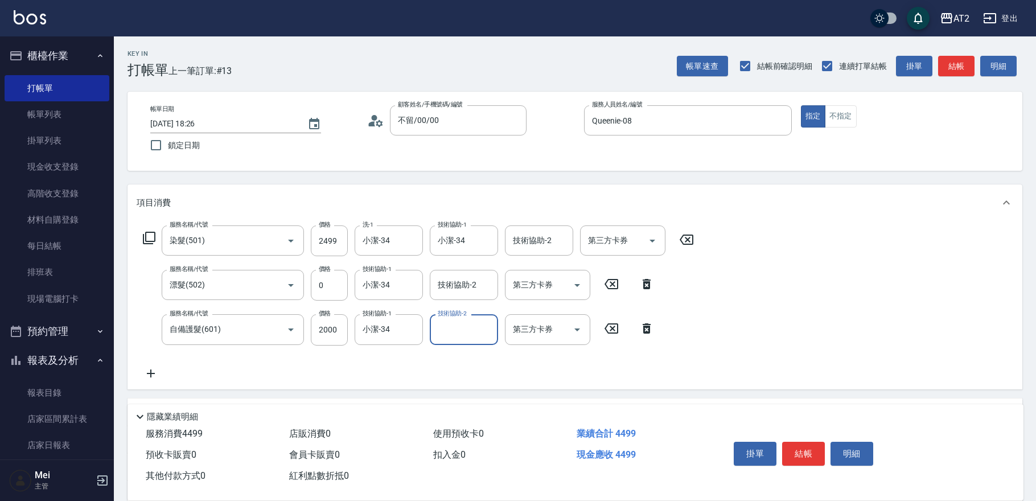
scroll to position [168, 0]
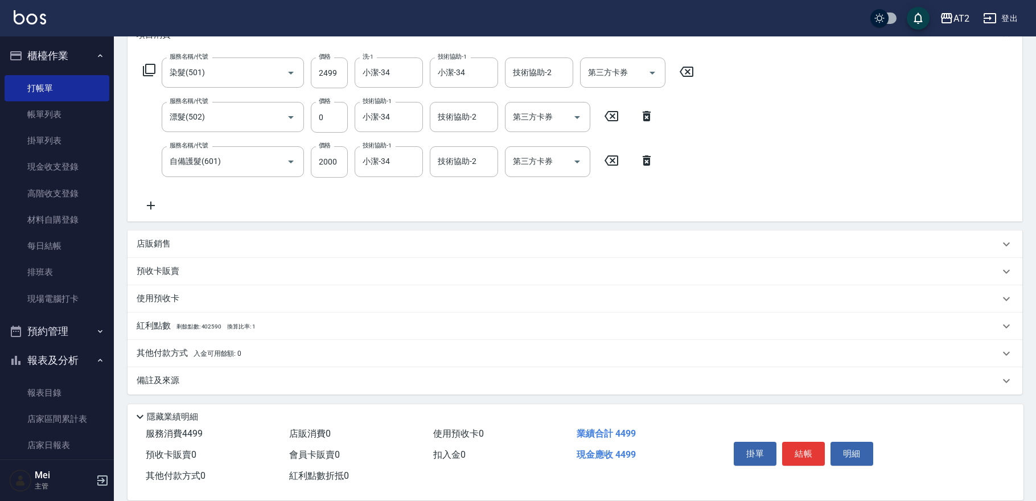
click at [207, 355] on span "入金可用餘額: 0" at bounding box center [217, 353] width 48 height 8
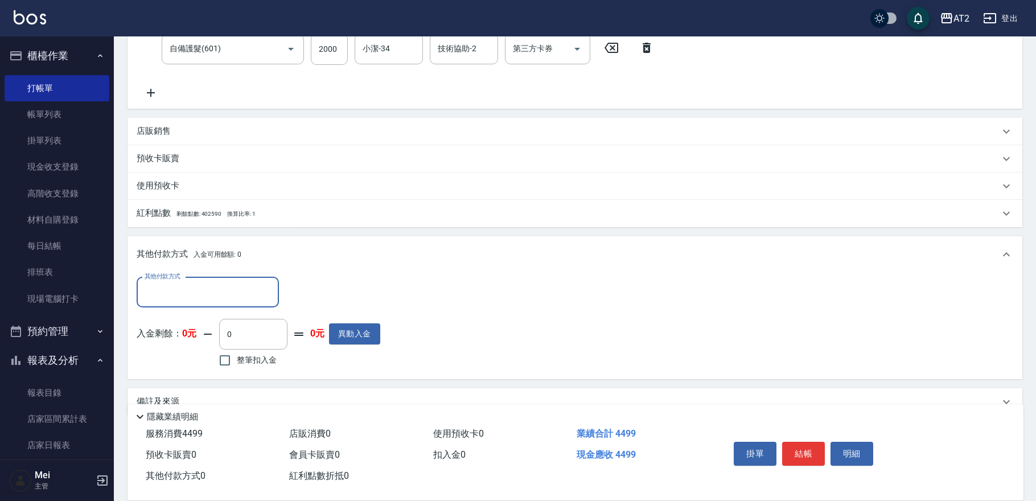
scroll to position [296, 0]
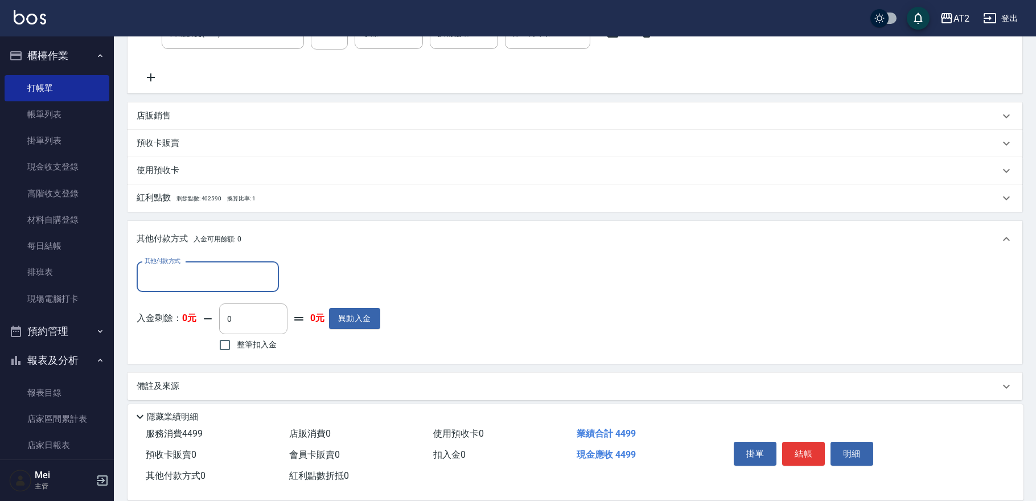
click at [209, 271] on input "其他付款方式" at bounding box center [208, 277] width 132 height 20
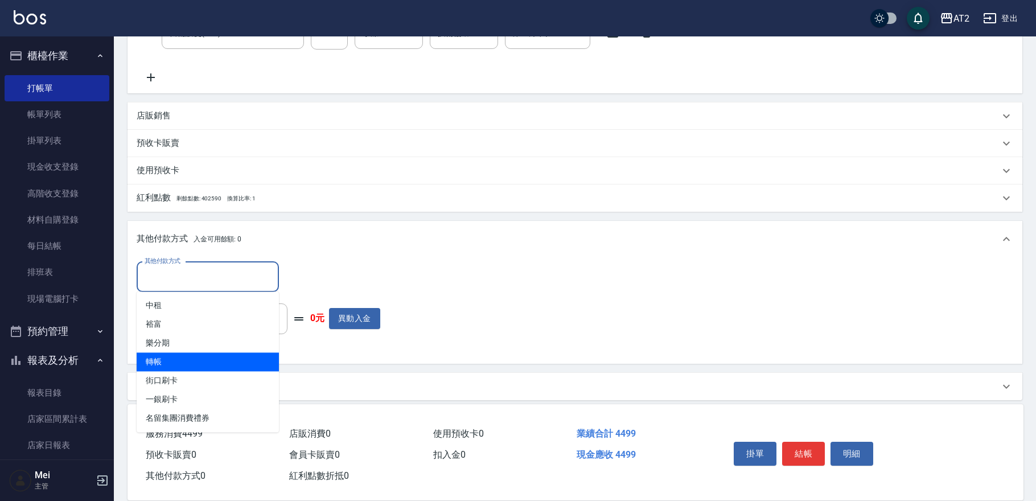
click at [212, 361] on span "轉帳" at bounding box center [208, 361] width 142 height 19
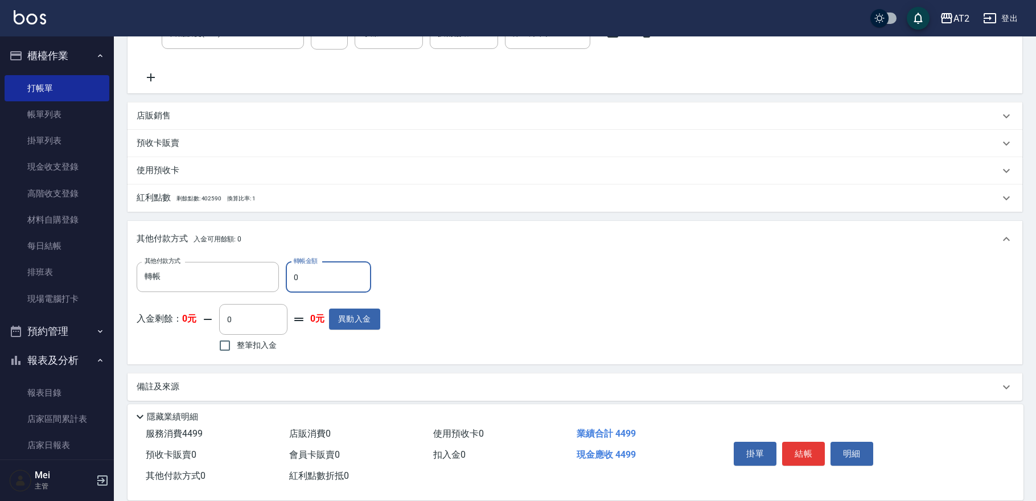
drag, startPoint x: 291, startPoint y: 281, endPoint x: 321, endPoint y: 281, distance: 29.6
click at [321, 281] on input "0" at bounding box center [328, 277] width 85 height 31
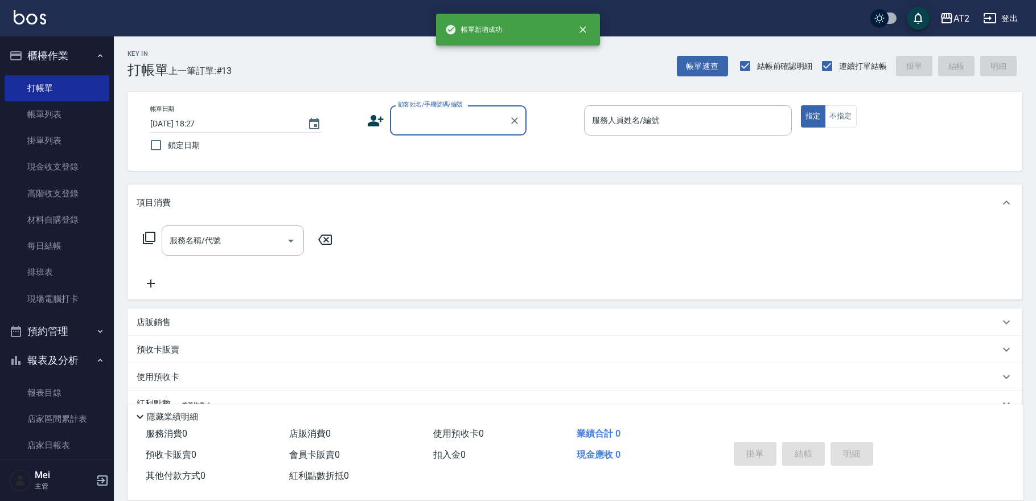
scroll to position [0, 0]
drag, startPoint x: 440, startPoint y: 107, endPoint x: 440, endPoint y: 135, distance: 27.9
click at [440, 109] on div "顧客姓名/手機號碼/編號 顧客姓名/手機號碼/編號" at bounding box center [458, 120] width 137 height 30
click at [441, 119] on input "顧客姓名/手機號碼/編號" at bounding box center [449, 120] width 109 height 20
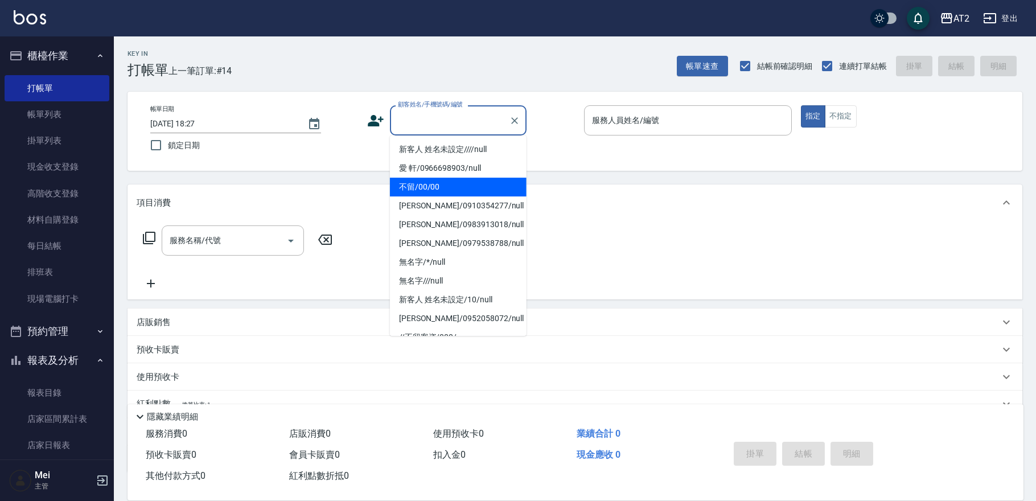
click at [432, 186] on li "不留/00/00" at bounding box center [458, 187] width 137 height 19
